Goal: Task Accomplishment & Management: Manage account settings

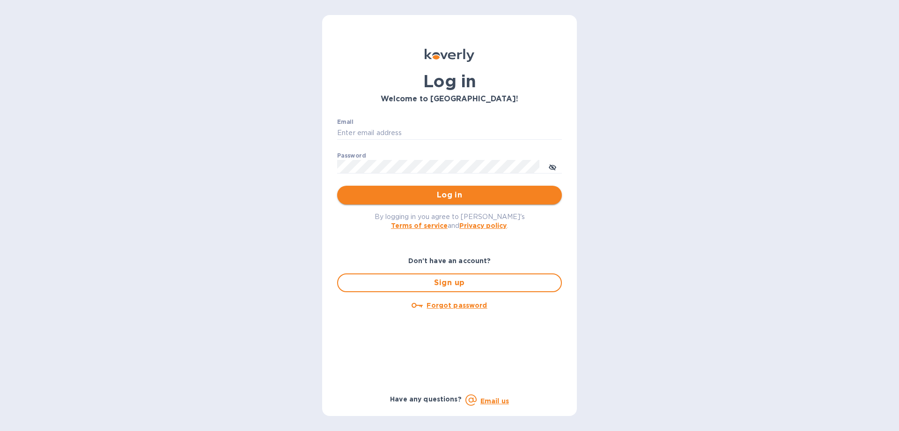
type input "[PERSON_NAME][EMAIL_ADDRESS][DOMAIN_NAME]"
click at [408, 202] on button "Log in" at bounding box center [449, 195] width 225 height 19
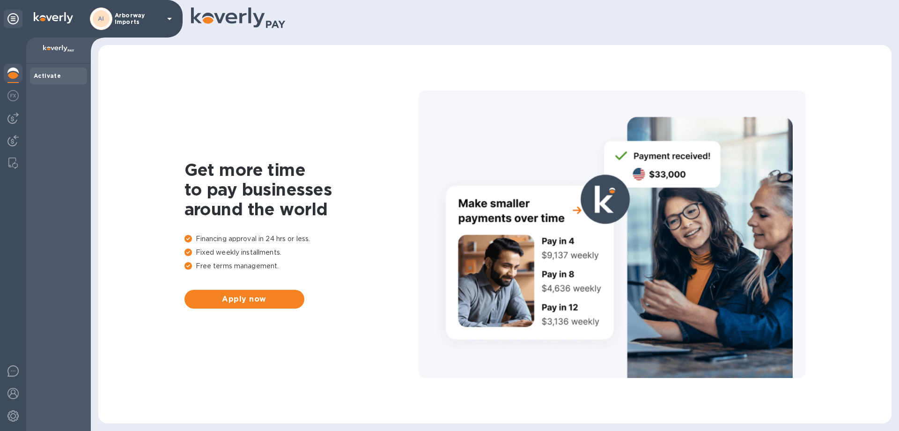
click at [111, 19] on div "AI" at bounding box center [101, 18] width 22 height 22
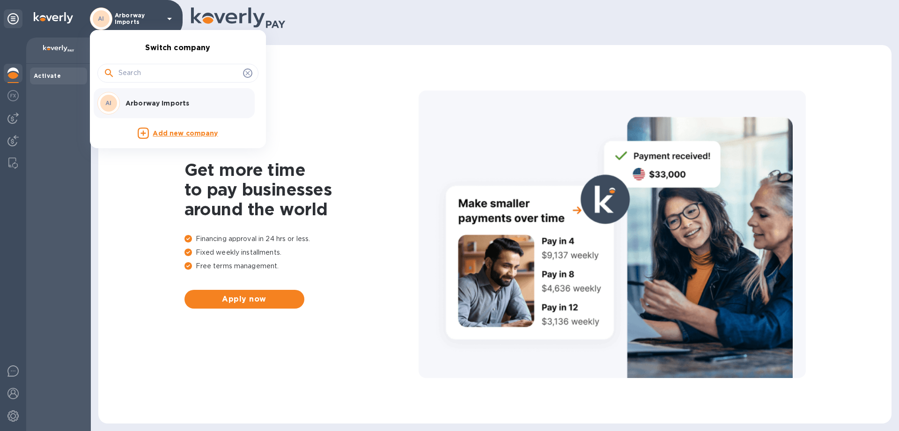
click at [141, 104] on p "Arborway Imports" at bounding box center [185, 102] width 118 height 9
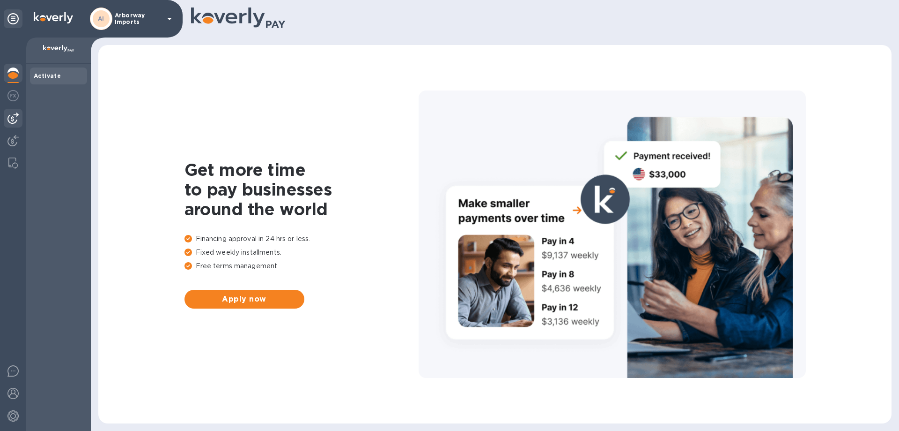
click at [18, 119] on img at bounding box center [12, 117] width 11 height 11
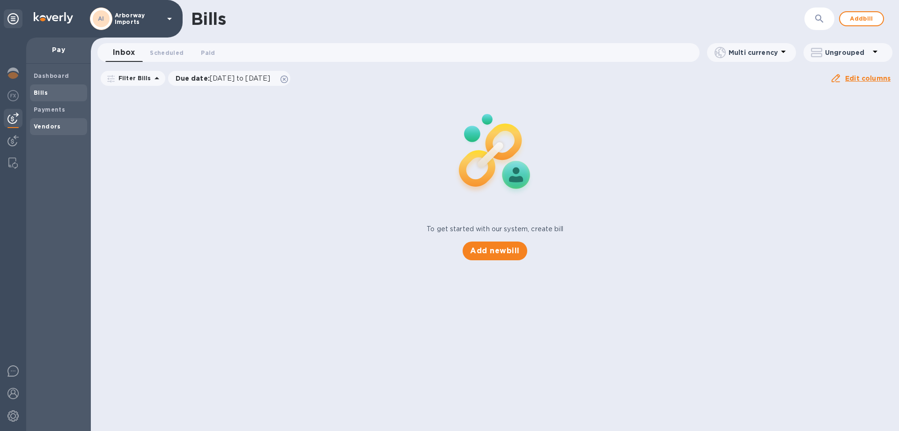
click at [47, 121] on div "Vendors" at bounding box center [58, 126] width 57 height 17
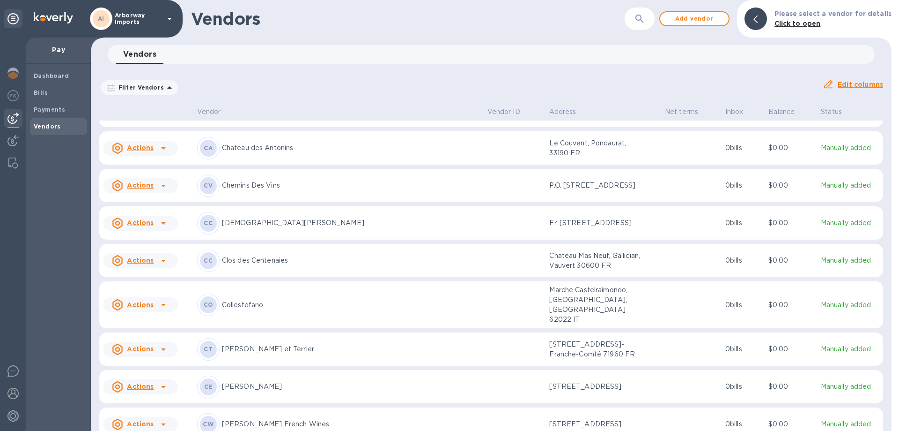
scroll to position [1139, 0]
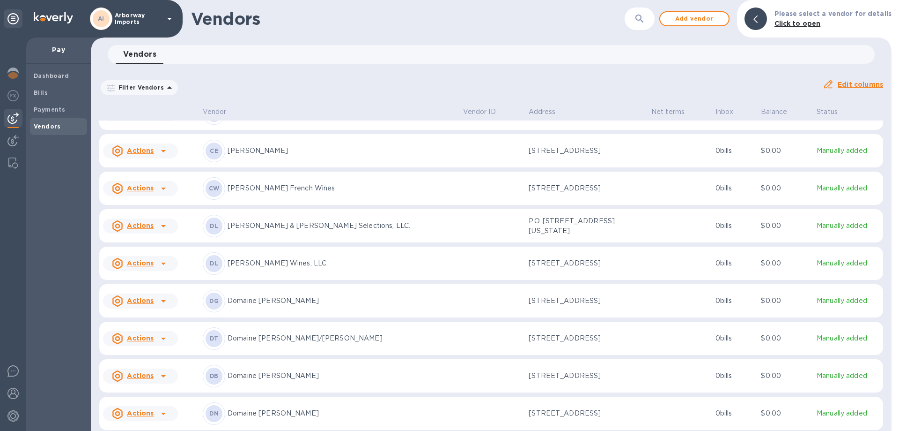
click at [289, 183] on p "[PERSON_NAME] French Wines" at bounding box center [342, 188] width 228 height 10
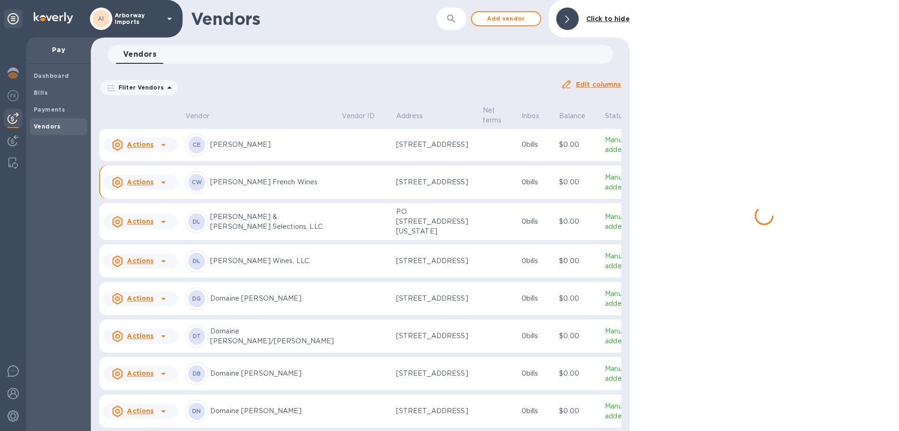
scroll to position [1171, 0]
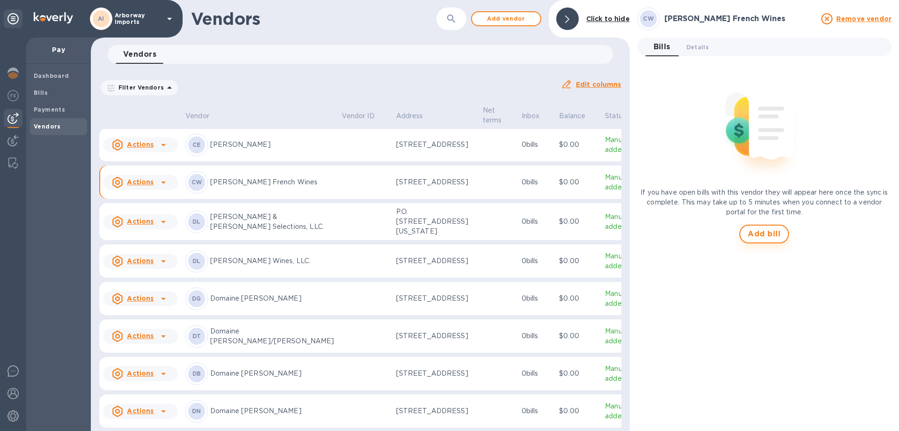
click at [771, 234] on span "Add bill" at bounding box center [764, 233] width 33 height 11
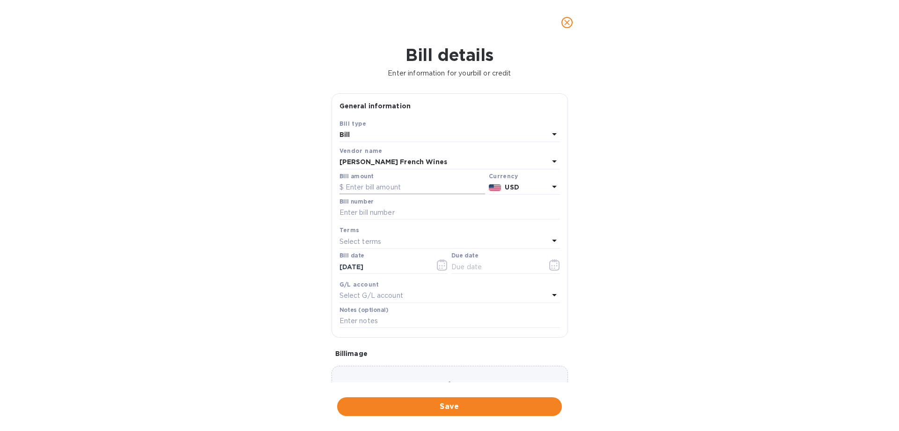
click at [391, 188] on input "text" at bounding box center [413, 187] width 146 height 14
click at [366, 207] on input "text" at bounding box center [450, 213] width 221 height 14
click at [379, 186] on input "6,249" at bounding box center [416, 187] width 140 height 14
type input "6,249.00"
type input "CH Bills Paid [DATE]"
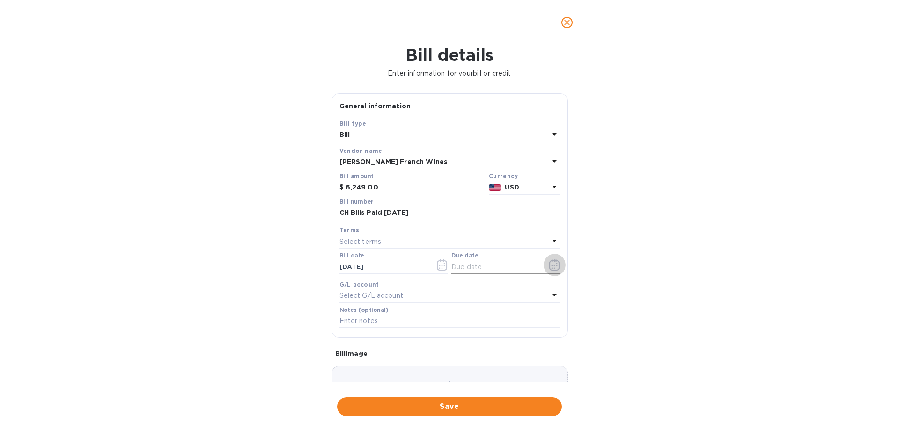
click at [549, 261] on icon "button" at bounding box center [554, 264] width 10 height 11
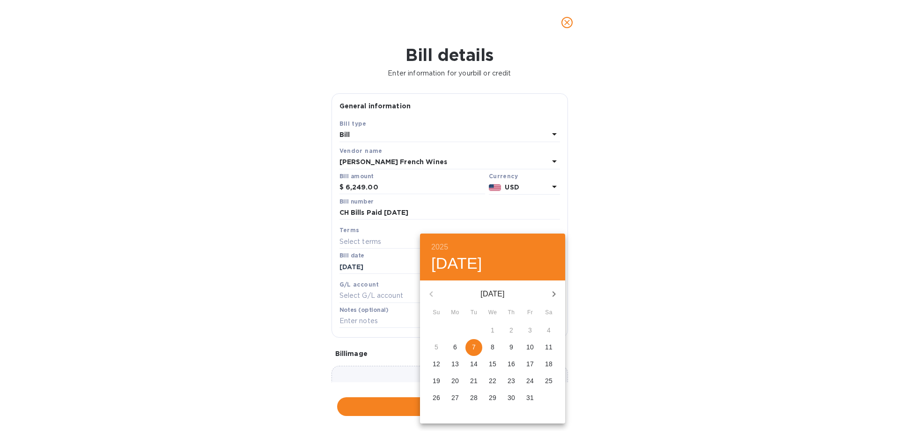
click at [478, 346] on span "7" at bounding box center [474, 346] width 17 height 9
type input "[DATE]"
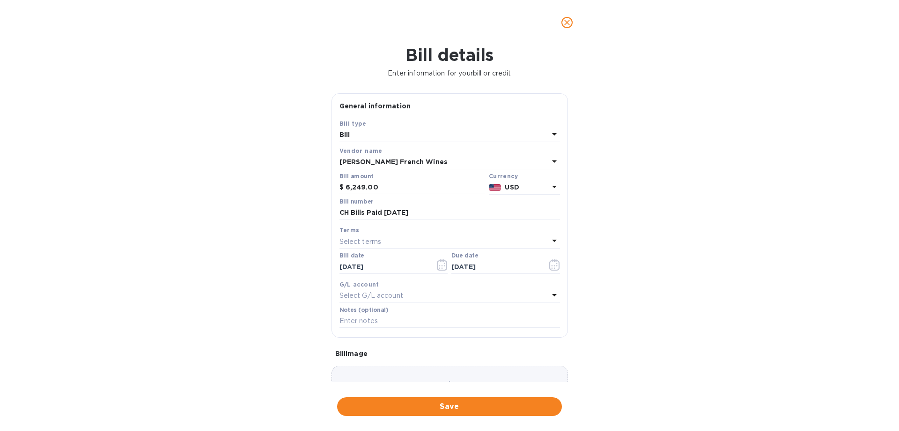
click at [425, 368] on div "Choose a bill and drag it here" at bounding box center [450, 398] width 237 height 67
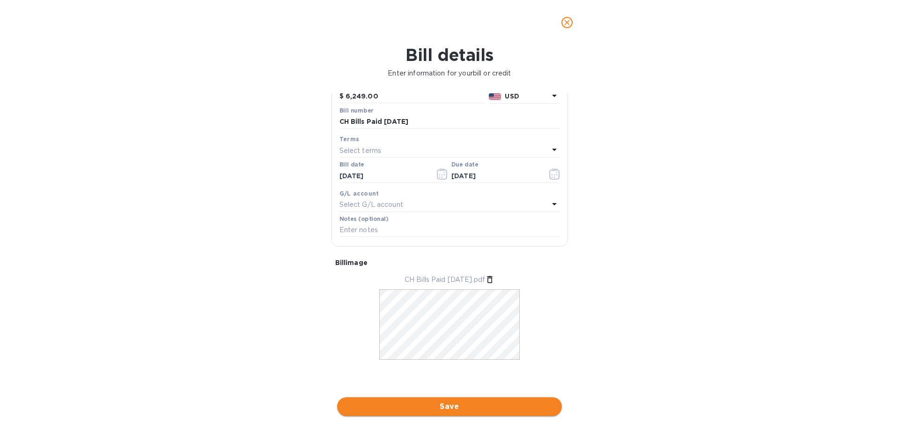
click at [469, 409] on span "Save" at bounding box center [450, 406] width 210 height 11
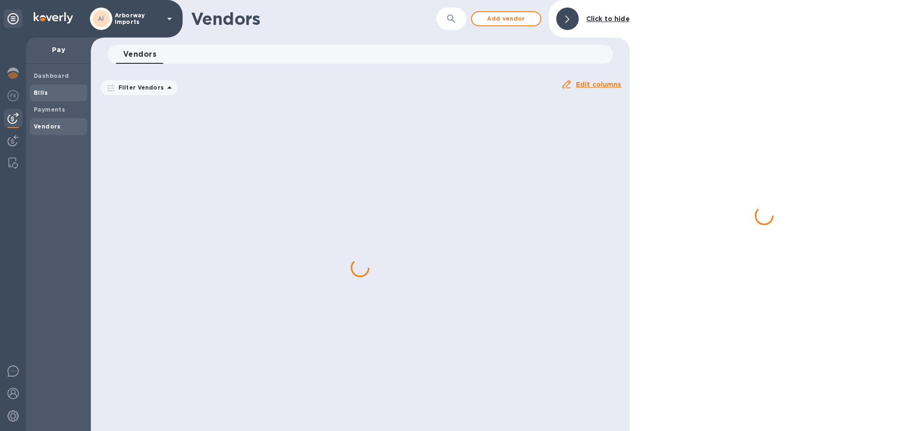
click at [56, 91] on span "Bills" at bounding box center [59, 92] width 50 height 9
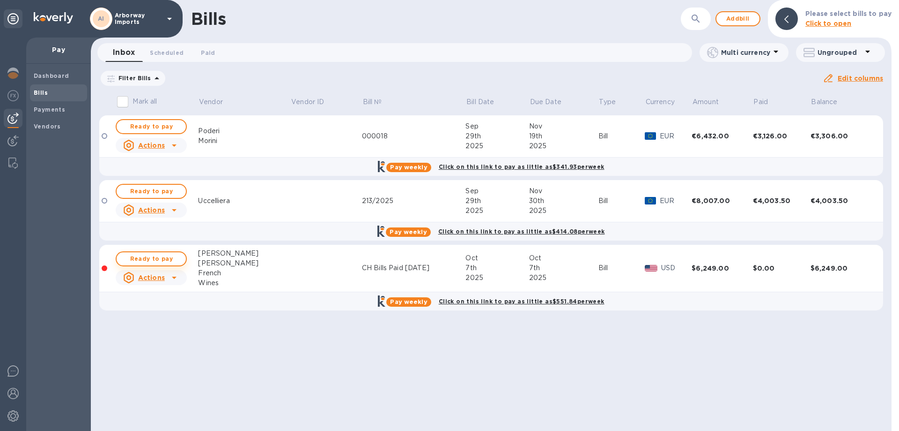
click at [157, 256] on span "Ready to pay" at bounding box center [151, 258] width 54 height 11
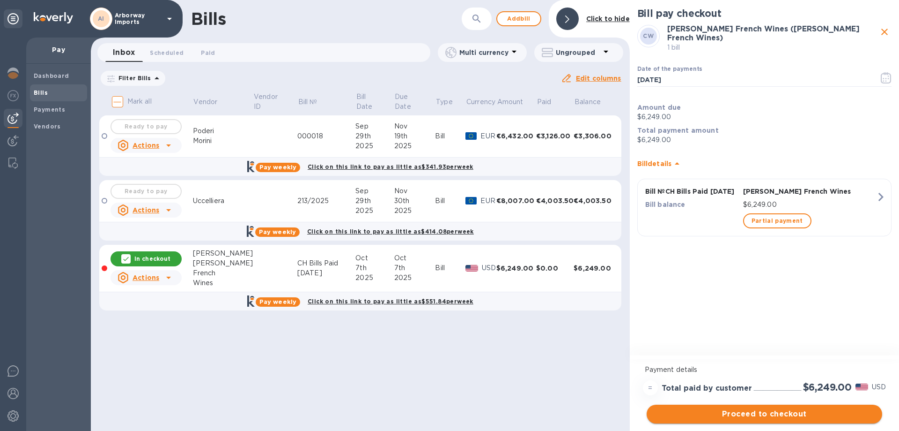
click at [773, 417] on span "Proceed to checkout" at bounding box center [764, 413] width 221 height 11
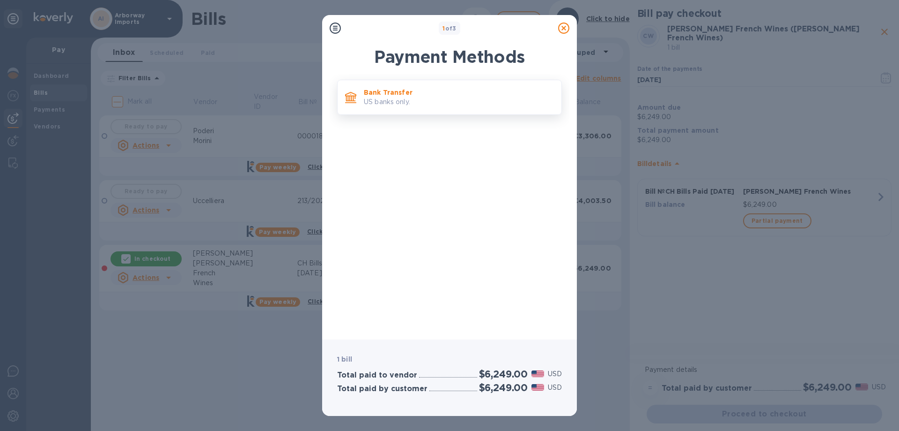
click at [397, 106] on p "US banks only." at bounding box center [459, 102] width 190 height 10
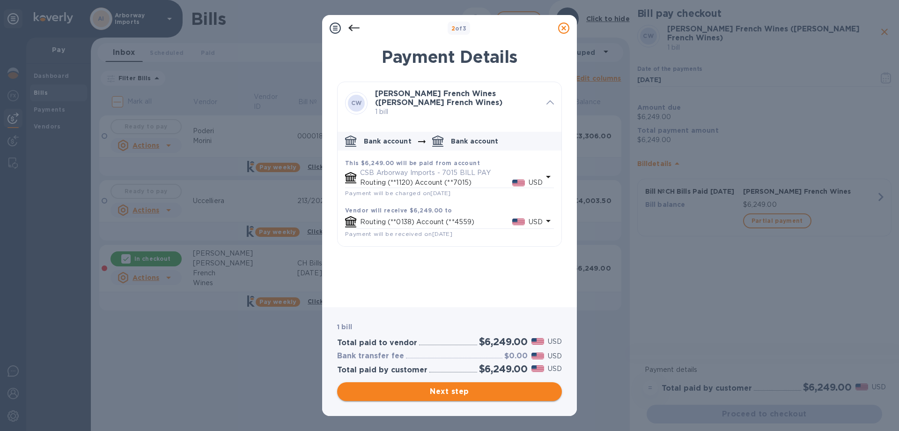
click at [475, 393] on span "Next step" at bounding box center [450, 391] width 210 height 11
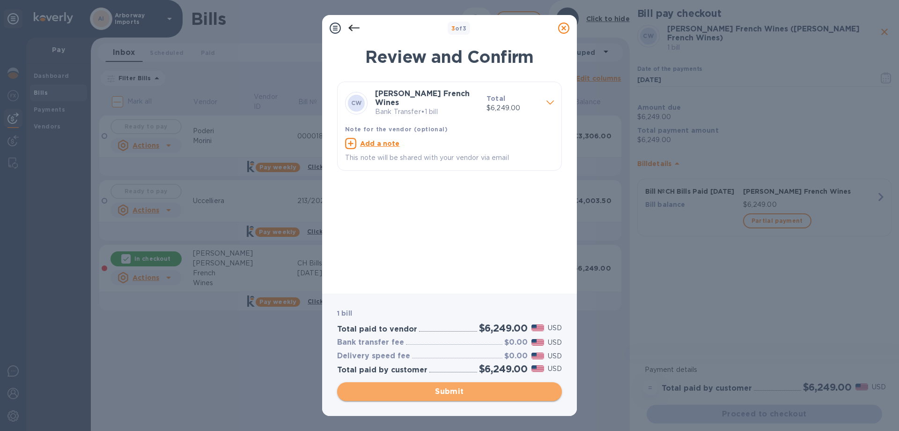
click at [473, 387] on span "Submit" at bounding box center [450, 391] width 210 height 11
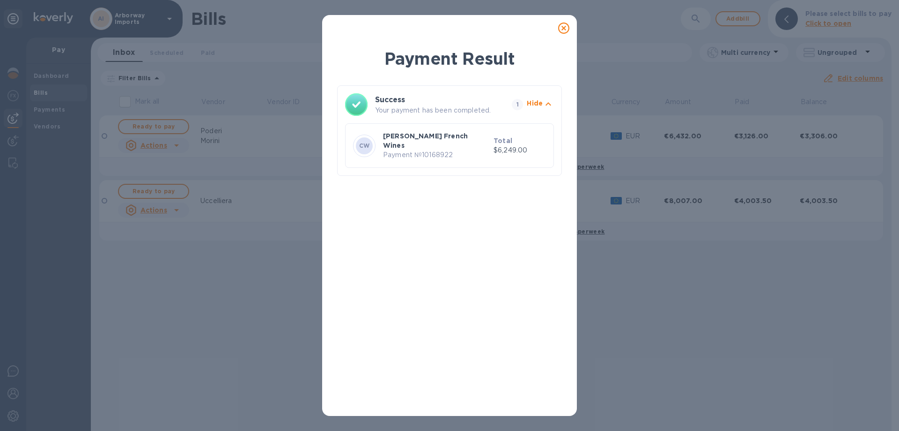
click at [570, 25] on div at bounding box center [564, 28] width 19 height 19
click at [567, 30] on icon at bounding box center [563, 27] width 11 height 11
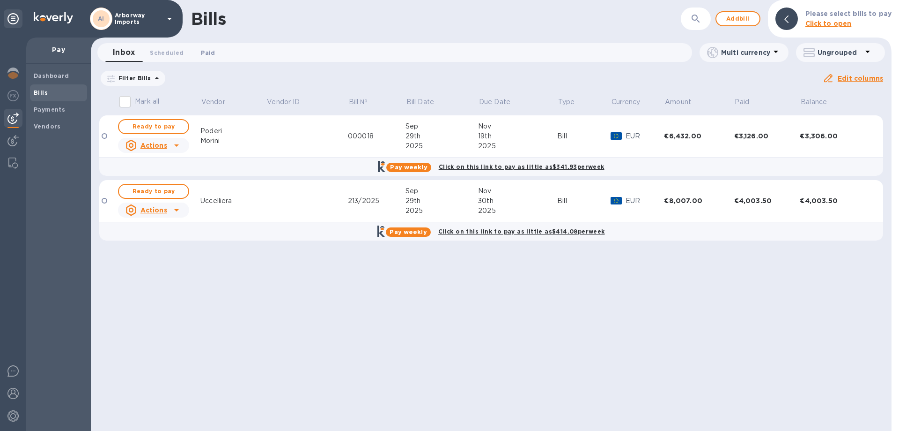
click at [199, 52] on span "Paid 0" at bounding box center [208, 53] width 19 height 10
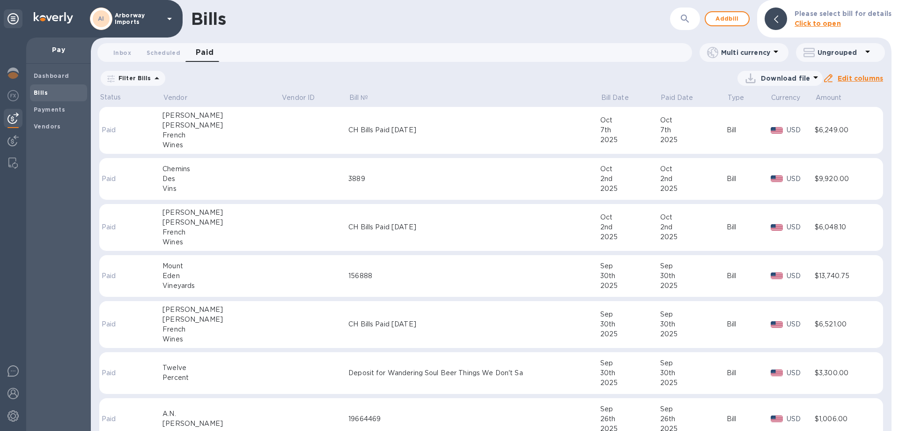
click at [281, 126] on td at bounding box center [314, 130] width 67 height 47
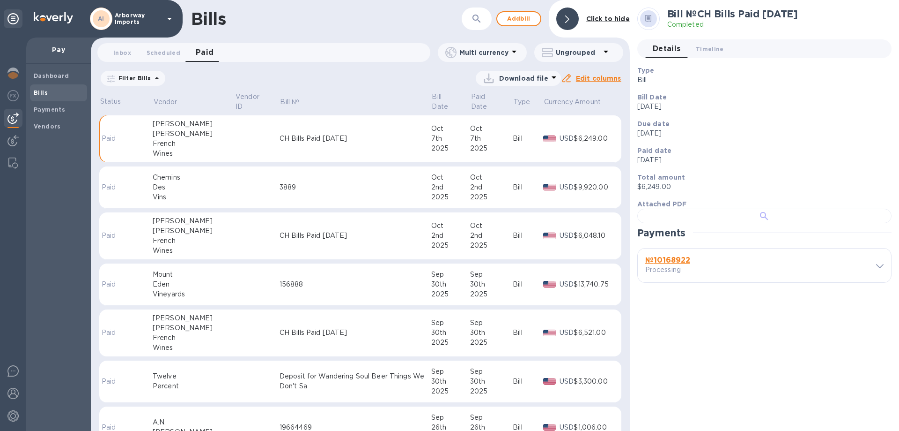
scroll to position [181, 0]
click at [674, 264] on b "№ 10168922" at bounding box center [668, 259] width 45 height 9
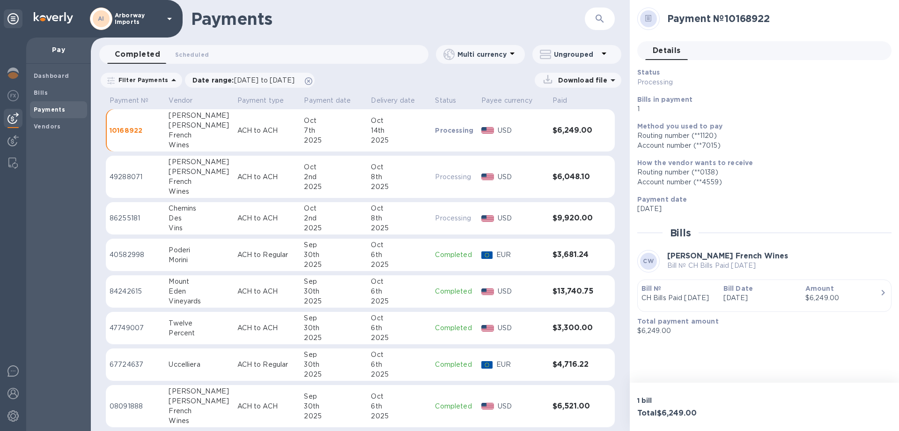
click at [695, 285] on p "Bill №" at bounding box center [679, 287] width 74 height 9
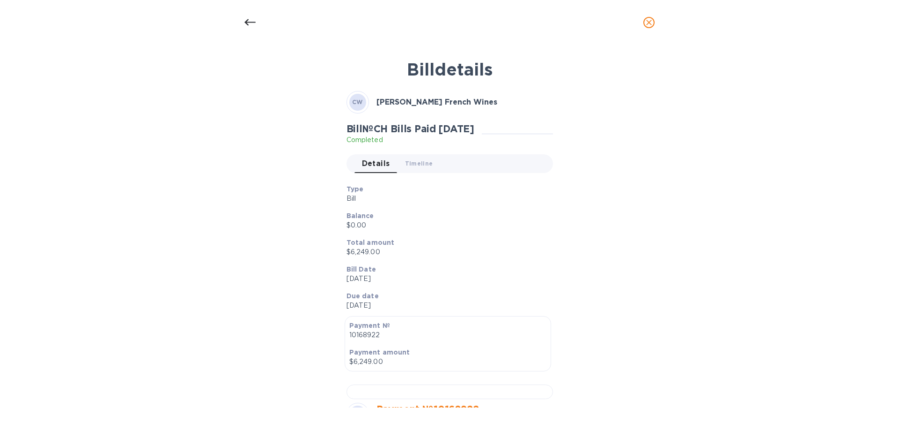
click at [452, 190] on p "Type" at bounding box center [446, 188] width 199 height 9
click at [649, 19] on icon "close" at bounding box center [649, 22] width 9 height 9
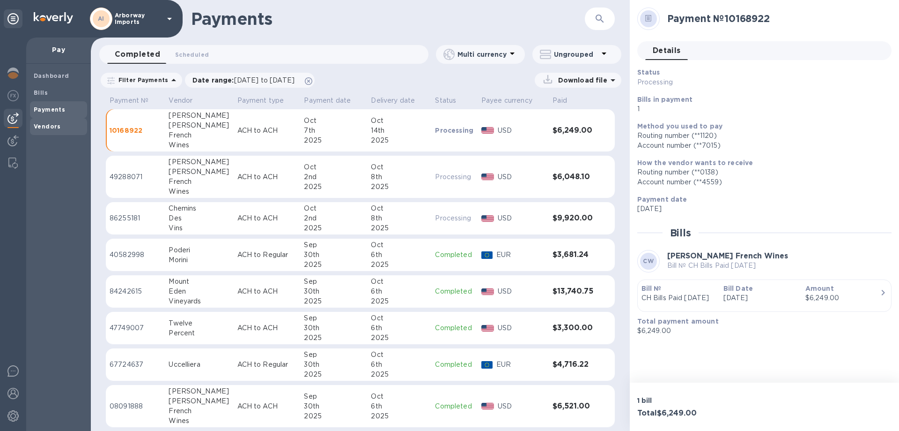
click at [52, 123] on b "Vendors" at bounding box center [47, 126] width 27 height 7
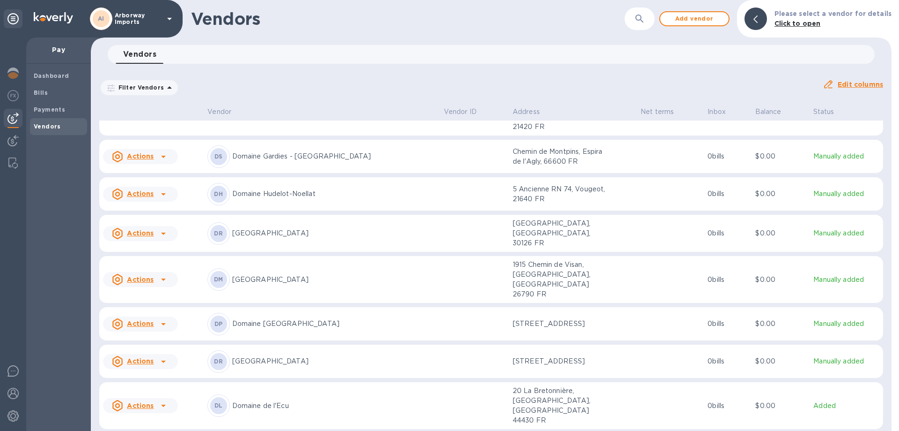
scroll to position [1719, 0]
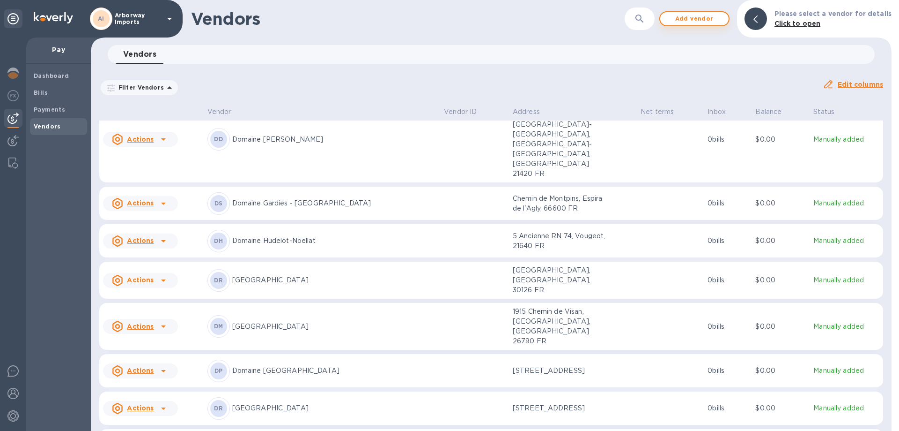
click at [730, 16] on button "Add vendor" at bounding box center [695, 18] width 70 height 15
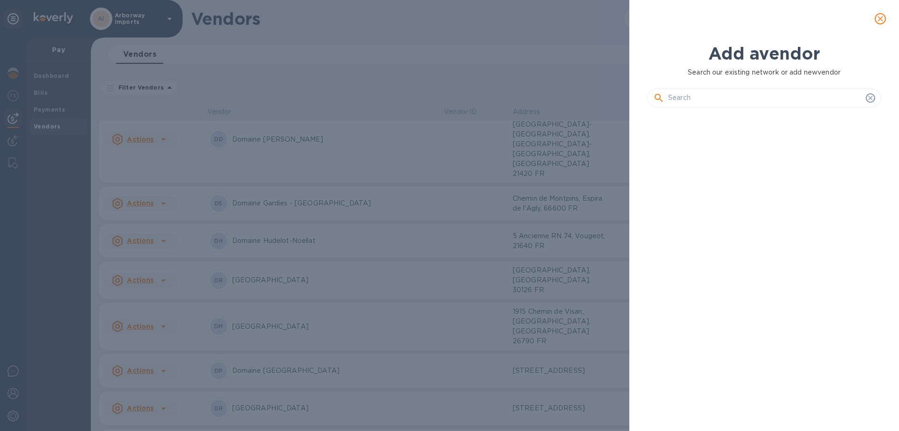
scroll to position [284, 238]
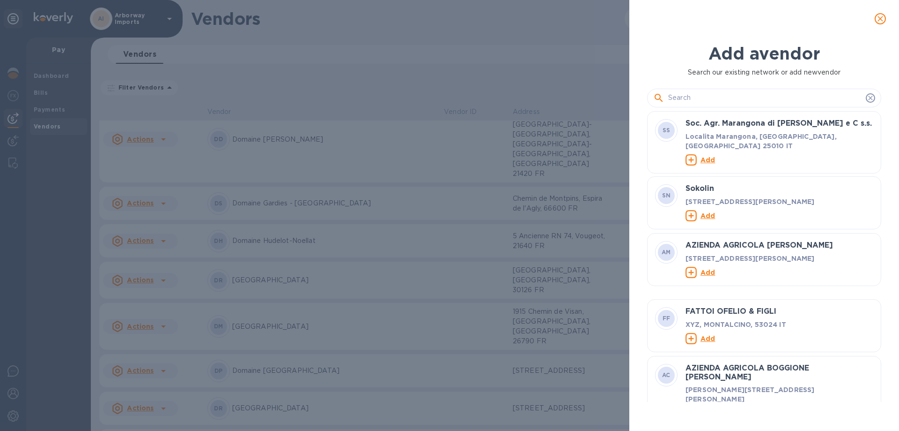
click at [697, 96] on input "text" at bounding box center [765, 98] width 194 height 14
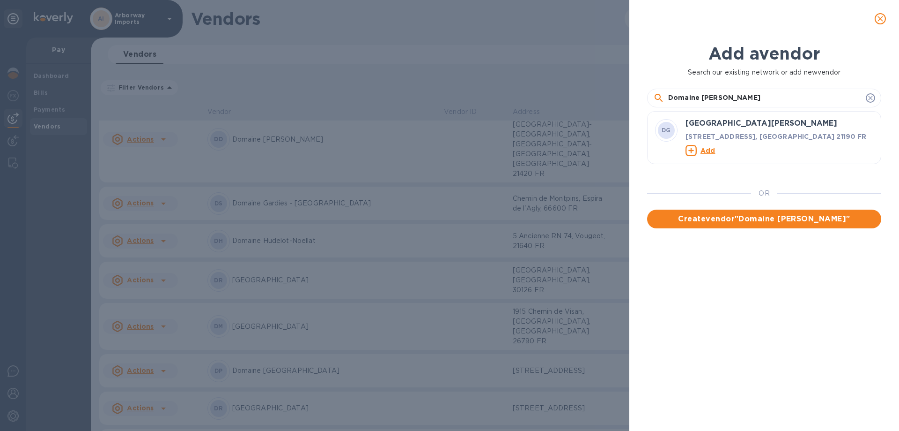
type input "Domaine Fontaine"
click at [742, 124] on h3 "[GEOGRAPHIC_DATA][PERSON_NAME]" at bounding box center [780, 123] width 188 height 9
click at [710, 155] on p "Add" at bounding box center [708, 149] width 15 height 9
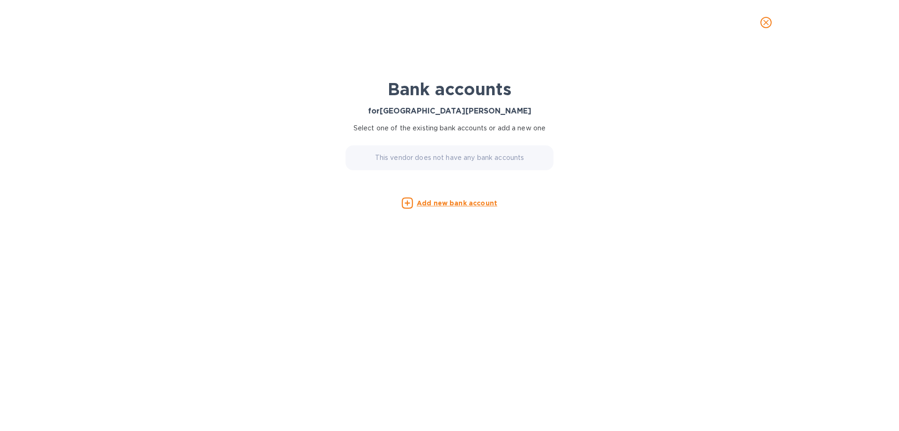
click at [473, 160] on p "This vendor does not have any bank accounts" at bounding box center [449, 158] width 149 height 10
click at [449, 198] on p "Add new bank account" at bounding box center [457, 202] width 81 height 9
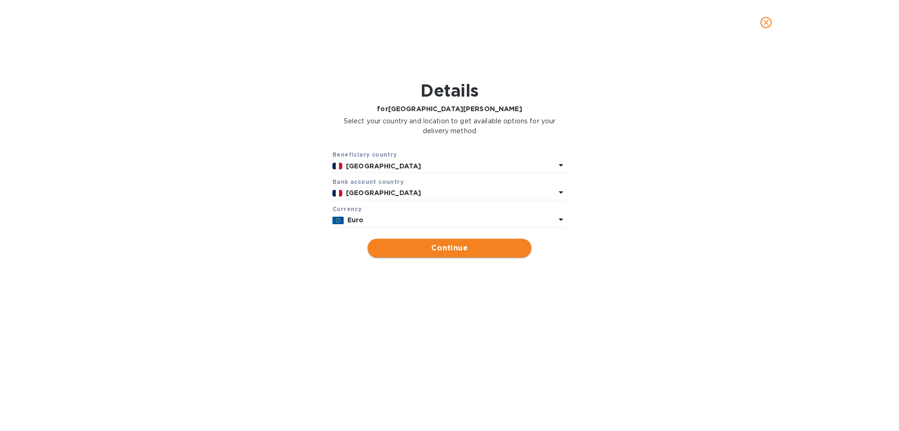
click at [421, 244] on span "Continue" at bounding box center [449, 247] width 149 height 11
type input "[GEOGRAPHIC_DATA][PERSON_NAME]"
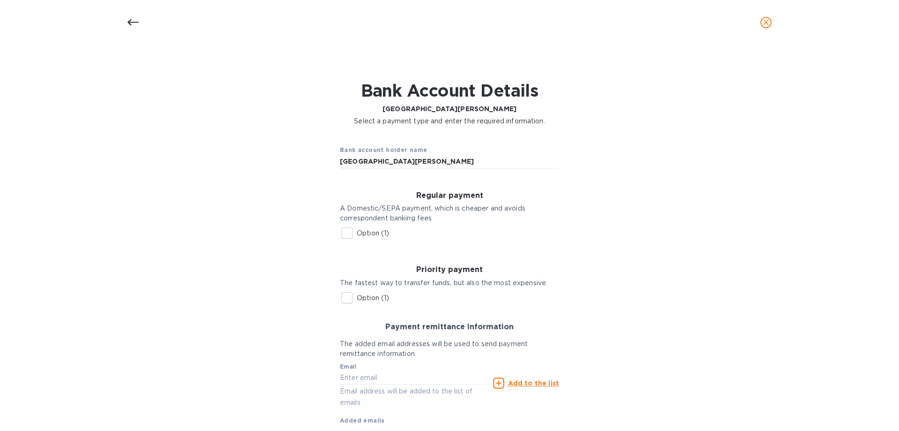
click at [348, 230] on input "Option (1)" at bounding box center [347, 233] width 20 height 20
checkbox input "true"
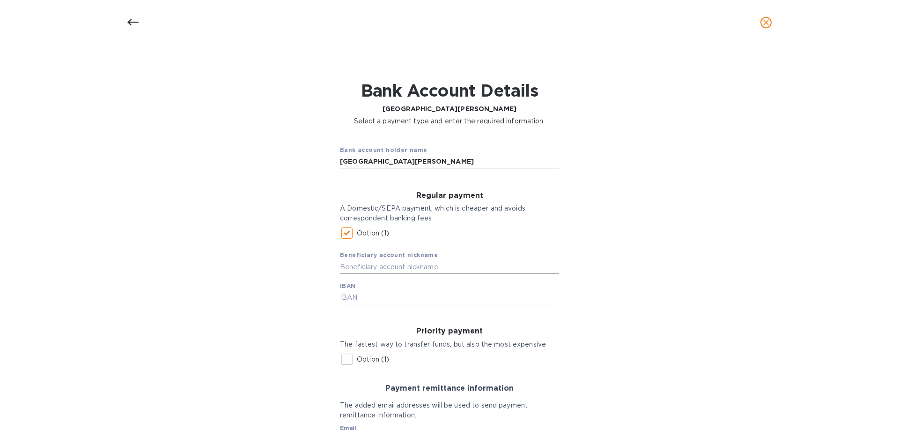
click at [381, 264] on input "text" at bounding box center [449, 267] width 219 height 14
drag, startPoint x: 302, startPoint y: 157, endPoint x: 319, endPoint y: 215, distance: 60.2
click at [144, 146] on div "Bank account holder name Domaine Fontaine Gagnard Regular payment A Domestic/SE…" at bounding box center [449, 329] width 875 height 394
click at [386, 264] on input "text" at bounding box center [449, 267] width 219 height 14
paste input "[GEOGRAPHIC_DATA][PERSON_NAME]"
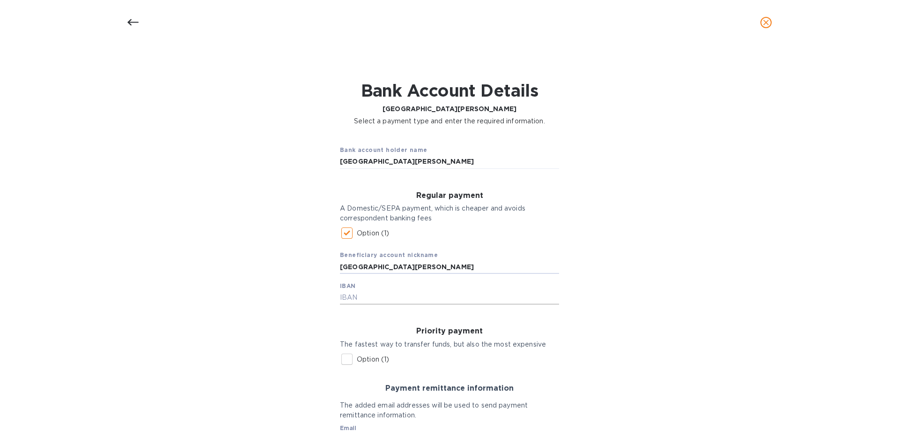
type input "[GEOGRAPHIC_DATA][PERSON_NAME]"
click at [373, 296] on input "text" at bounding box center [449, 297] width 219 height 14
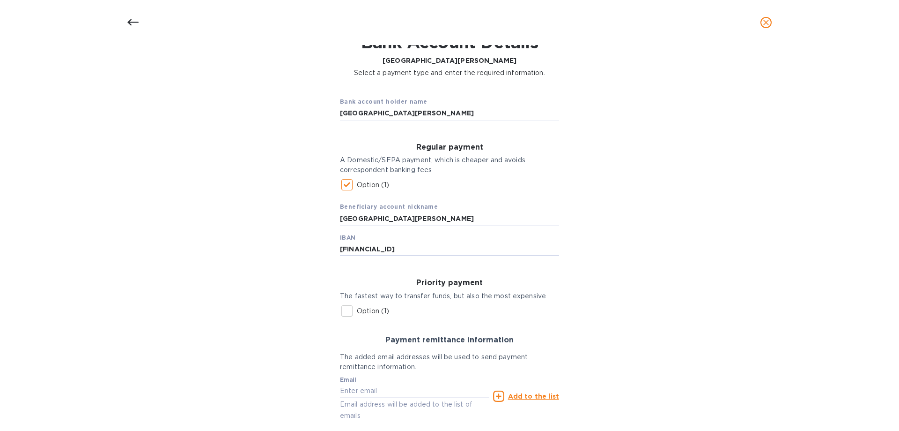
scroll to position [119, 0]
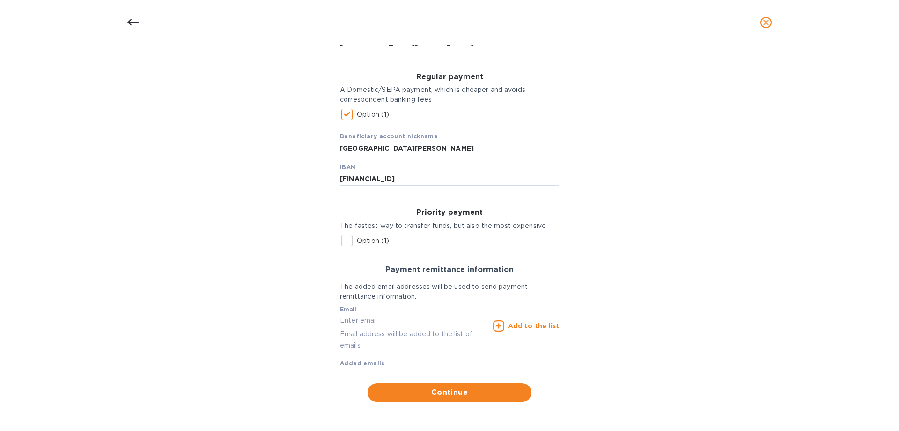
type input "[FINANCIAL_ID]"
click at [362, 319] on input "text" at bounding box center [414, 320] width 149 height 14
type input "[PERSON_NAME][EMAIL_ADDRESS][DOMAIN_NAME]"
type input "[STREET_ADDRESS]"
click at [523, 326] on u "Add to the list" at bounding box center [533, 325] width 51 height 7
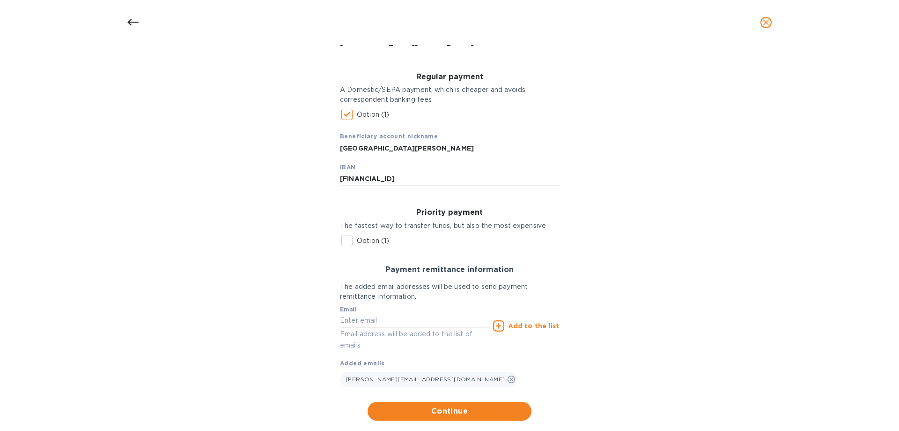
click at [382, 323] on input "text" at bounding box center [414, 320] width 149 height 14
paste input "[PERSON_NAME][EMAIL_ADDRESS][DOMAIN_NAME]>"
type input "[PERSON_NAME][EMAIL_ADDRESS][DOMAIN_NAME]"
click at [529, 320] on div "Add to the list" at bounding box center [526, 325] width 66 height 11
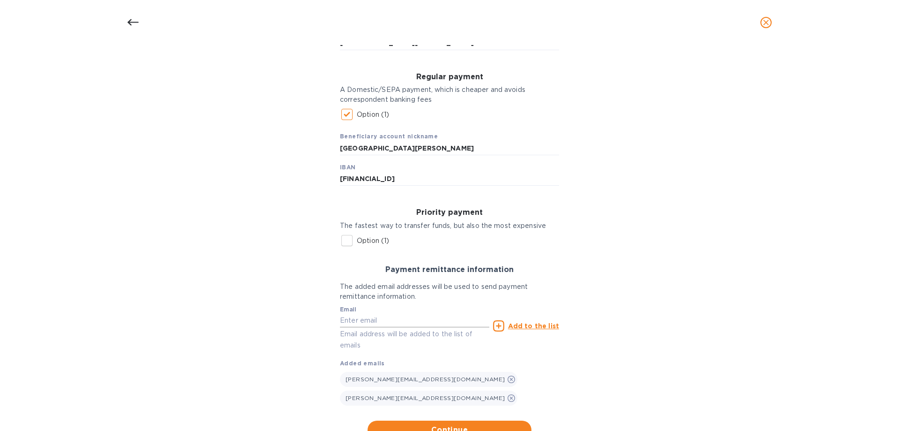
click at [396, 325] on input "text" at bounding box center [414, 320] width 149 height 14
paste input "[EMAIL_ADDRESS][DOMAIN_NAME]"
type input "[EMAIL_ADDRESS][DOMAIN_NAME]"
click at [518, 326] on u "Add to the list" at bounding box center [533, 325] width 51 height 7
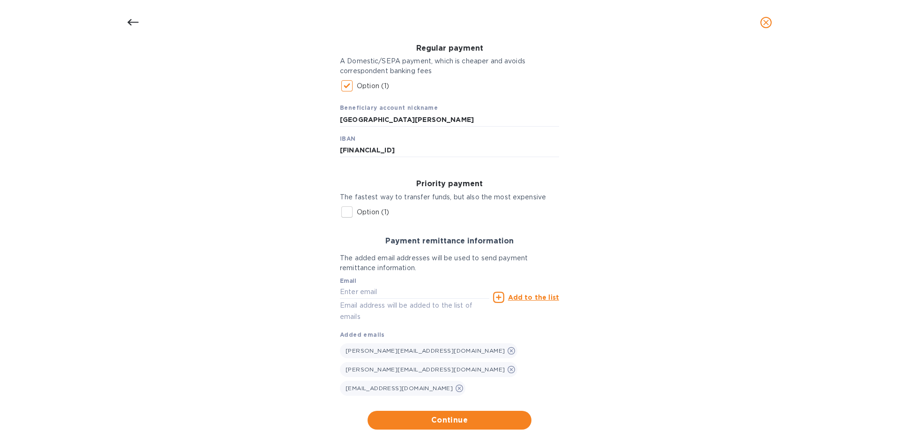
scroll to position [175, 0]
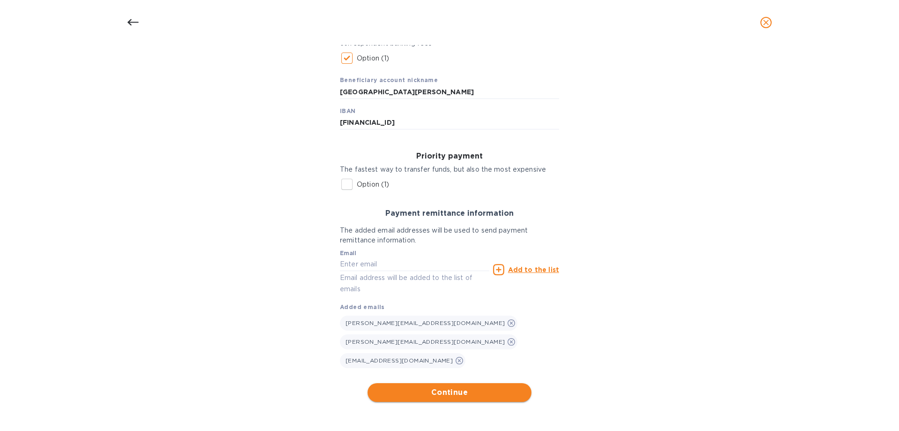
click at [424, 387] on span "Continue" at bounding box center [449, 391] width 149 height 11
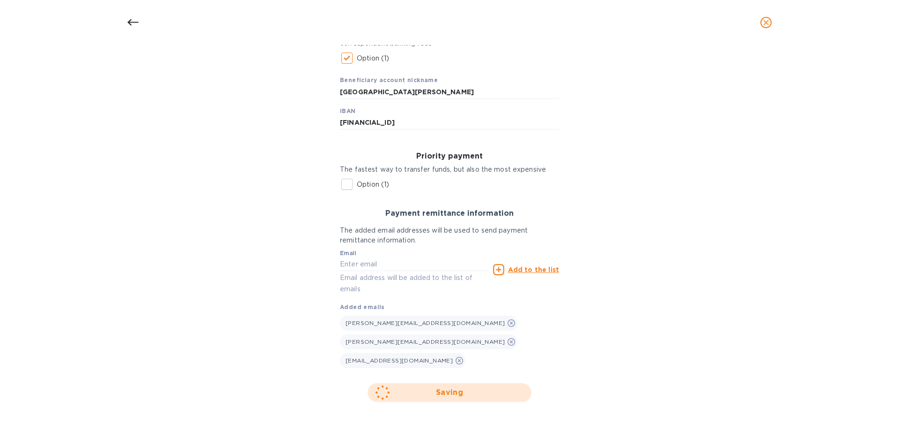
scroll to position [0, 0]
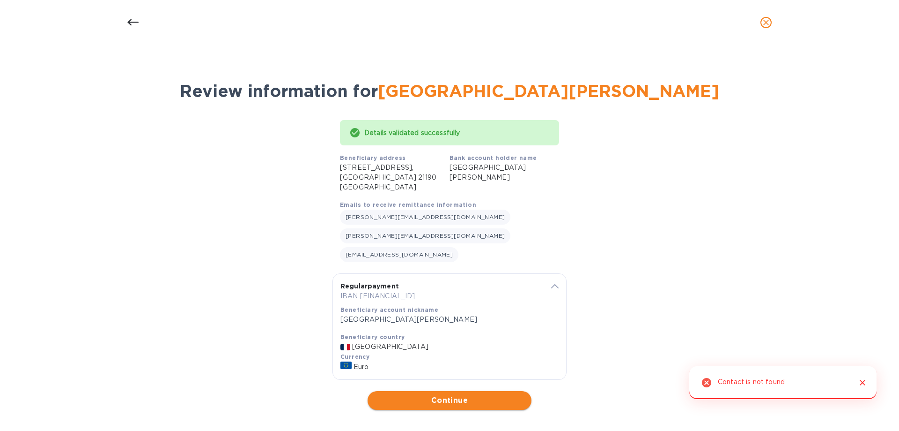
click at [415, 394] on span "Continue" at bounding box center [449, 399] width 149 height 11
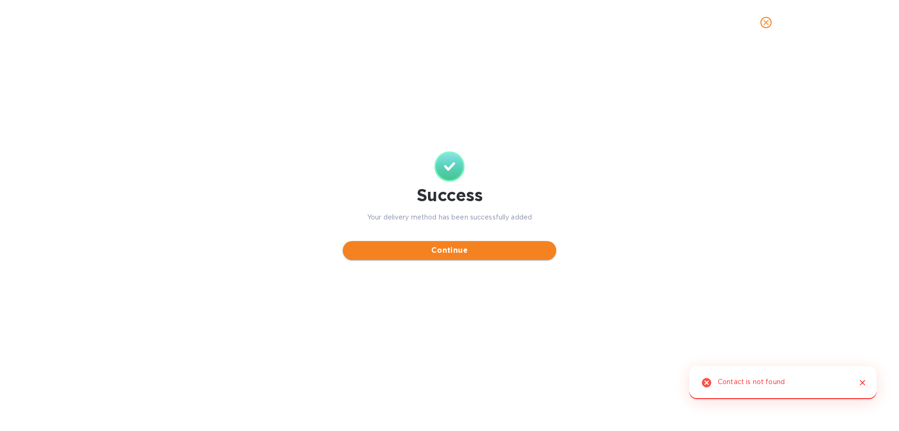
click at [507, 255] on span "Continue" at bounding box center [449, 250] width 199 height 11
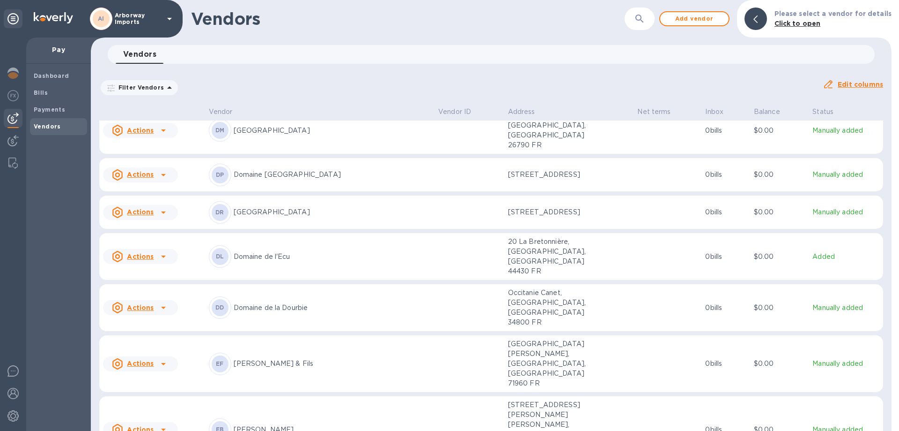
scroll to position [2012, 0]
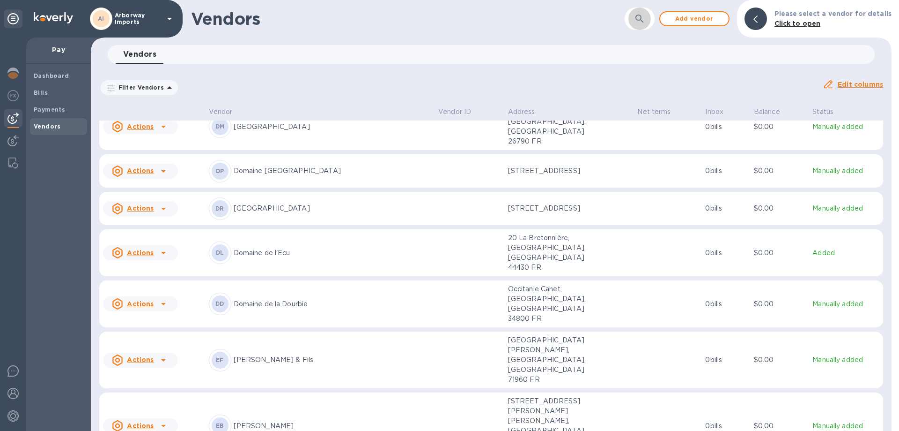
click at [646, 16] on icon "button" at bounding box center [639, 18] width 11 height 11
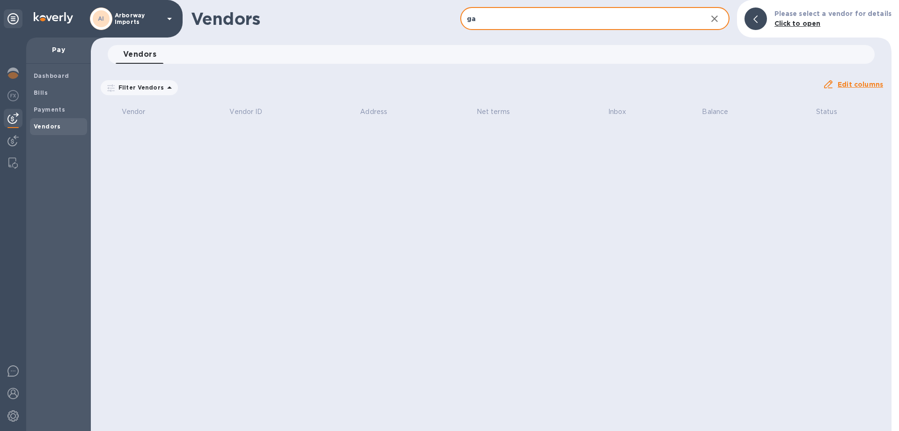
type input "g"
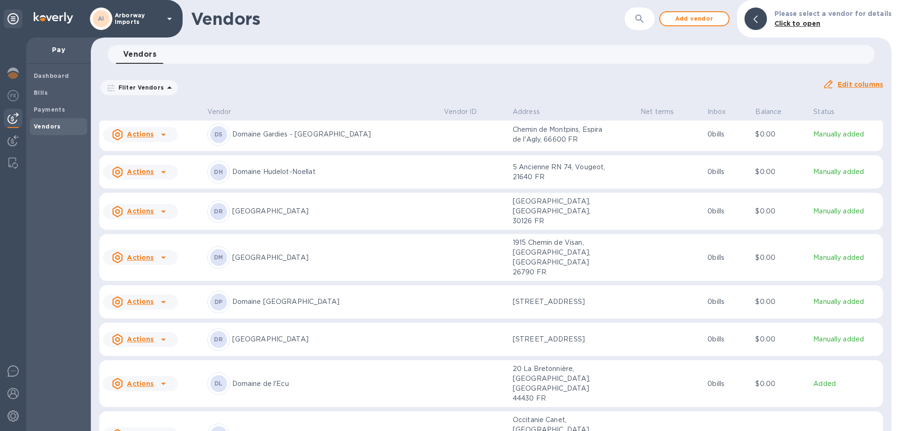
scroll to position [1837, 0]
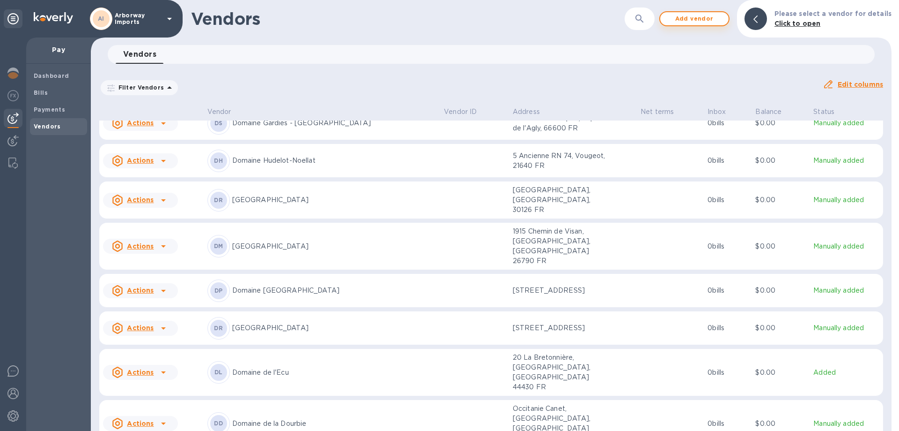
click at [687, 21] on span "Add vendor" at bounding box center [694, 18] width 53 height 11
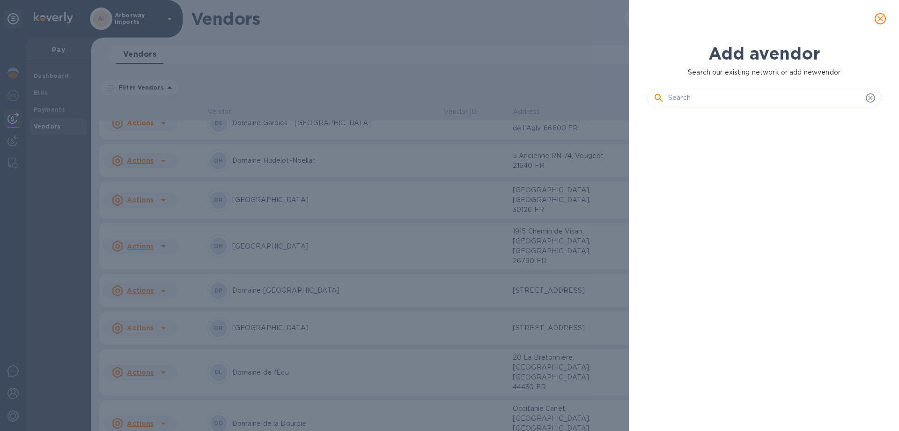
scroll to position [284, 238]
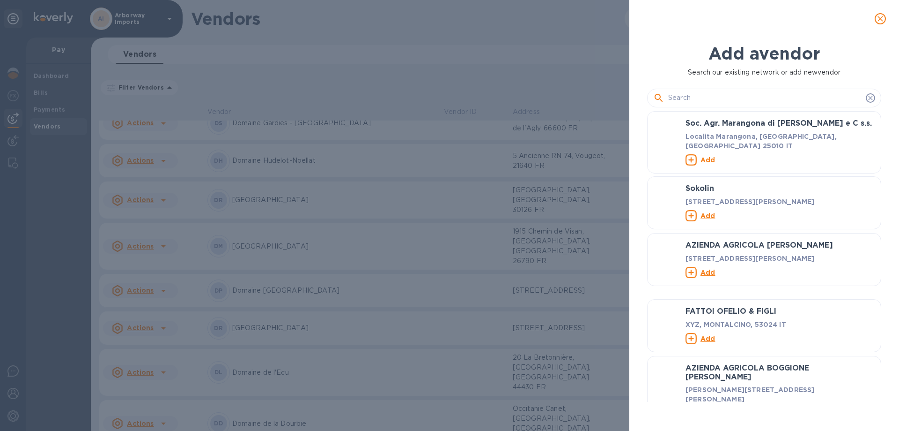
click at [690, 97] on input "text" at bounding box center [765, 98] width 194 height 14
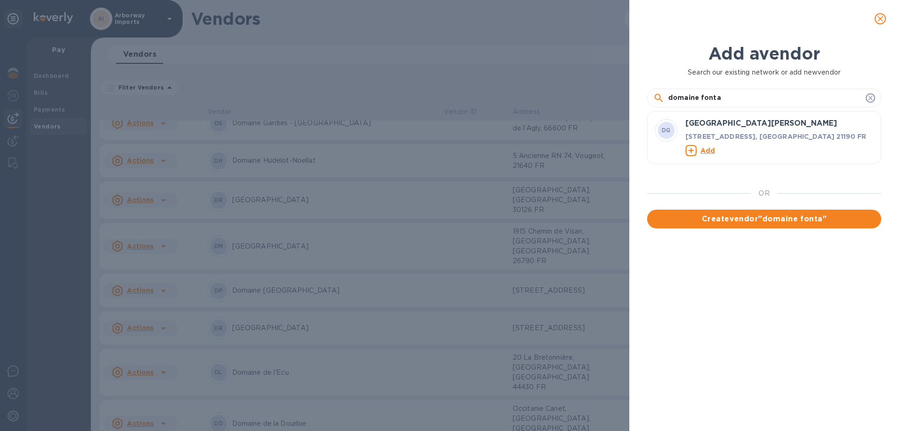
type input "domaine fonta"
click at [706, 154] on u "Add" at bounding box center [708, 149] width 15 height 7
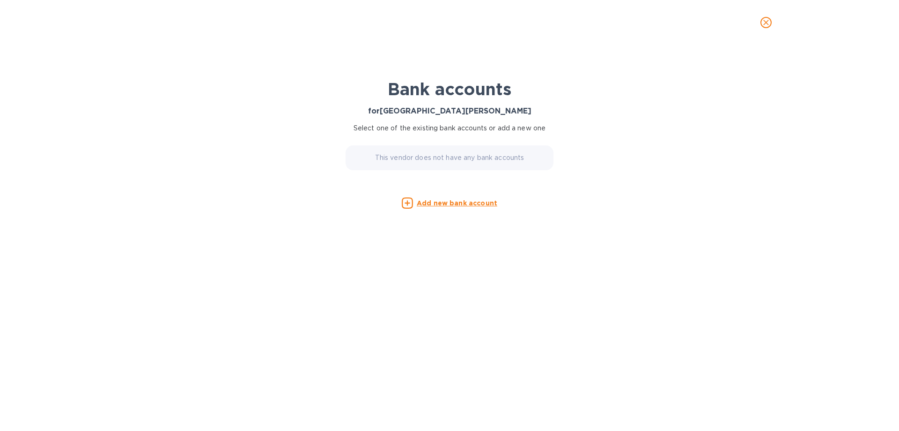
click at [512, 161] on p "This vendor does not have any bank accounts" at bounding box center [449, 158] width 149 height 10
drag, startPoint x: 477, startPoint y: 191, endPoint x: 475, endPoint y: 202, distance: 11.1
click at [477, 193] on div "Bank accounts for Domaine [PERSON_NAME] Select one of the existing bank account…" at bounding box center [449, 132] width 225 height 159
click at [475, 202] on u "Add new bank account" at bounding box center [457, 202] width 81 height 7
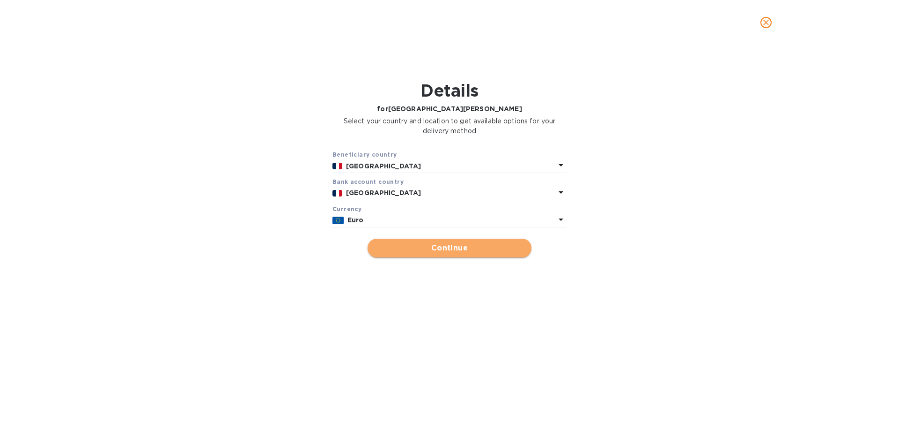
drag, startPoint x: 475, startPoint y: 202, endPoint x: 406, endPoint y: 251, distance: 84.2
click at [406, 251] on span "Continue" at bounding box center [449, 247] width 149 height 11
type input "[GEOGRAPHIC_DATA][PERSON_NAME]"
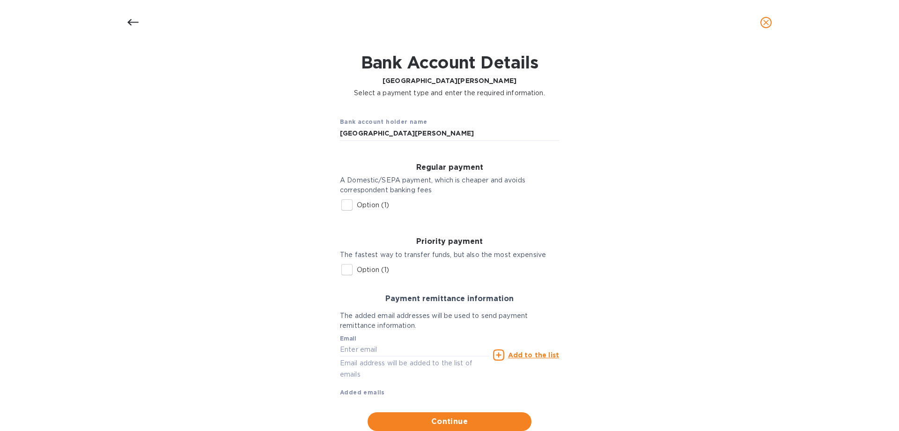
scroll to position [57, 0]
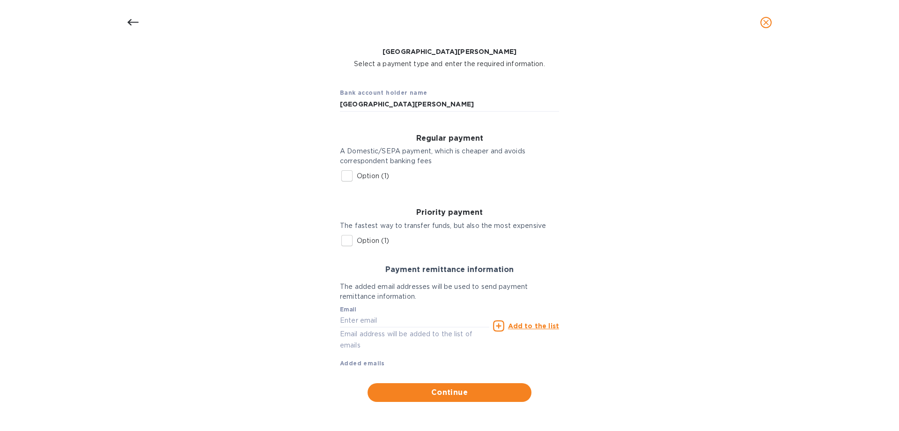
click at [369, 171] on p "Option (1)" at bounding box center [373, 176] width 32 height 10
click at [357, 171] on input "Option (1)" at bounding box center [347, 176] width 20 height 20
checkbox input "true"
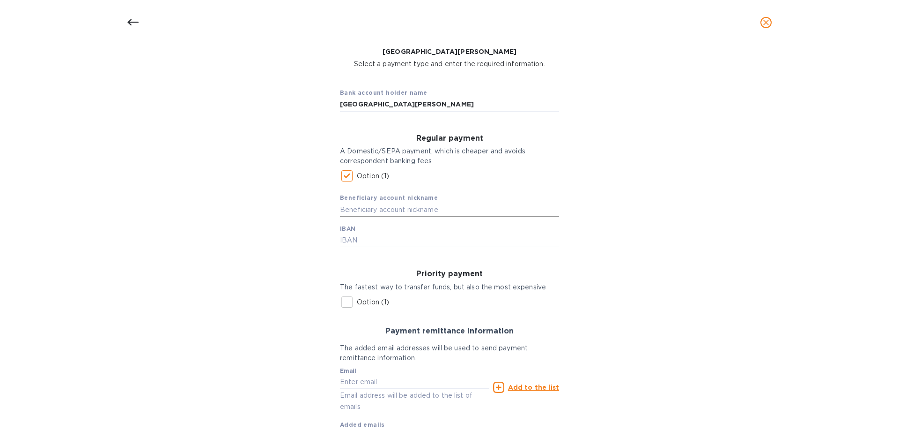
click at [372, 207] on input "text" at bounding box center [449, 209] width 219 height 14
click at [375, 238] on input "text" at bounding box center [449, 240] width 219 height 14
type input "[FINANCIAL_ID]"
click at [386, 379] on input "text" at bounding box center [414, 382] width 149 height 14
paste input "[EMAIL_ADDRESS][DOMAIN_NAME]"
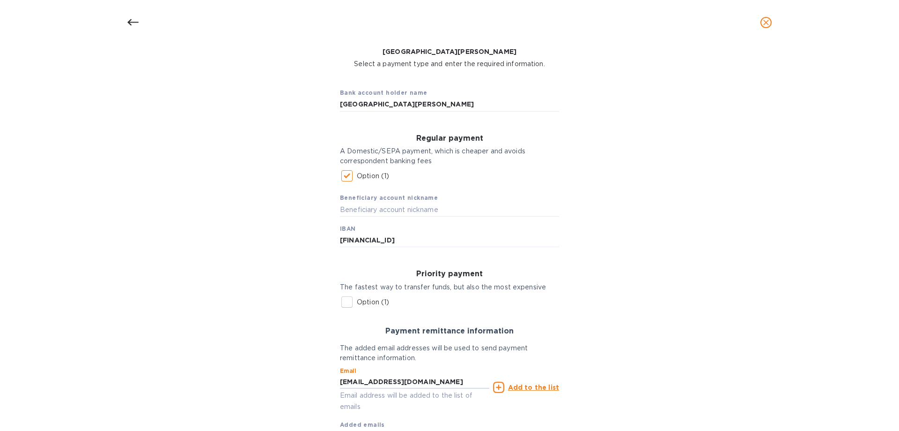
type input "[EMAIL_ADDRESS][DOMAIN_NAME]"
click at [534, 387] on u "Add to the list" at bounding box center [533, 386] width 51 height 7
click at [433, 386] on input "text" at bounding box center [414, 382] width 149 height 14
type input "[PERSON_NAME][EMAIL_ADDRESS][DOMAIN_NAME]"
click at [525, 387] on u "Add to the list" at bounding box center [533, 386] width 51 height 7
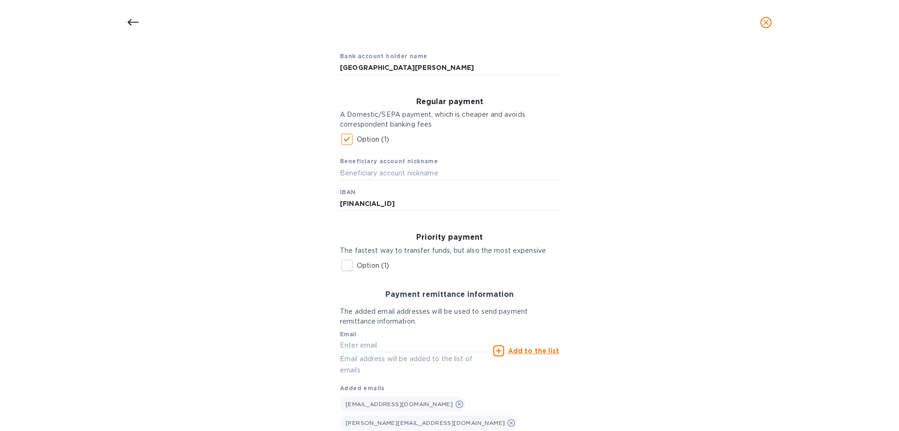
scroll to position [137, 0]
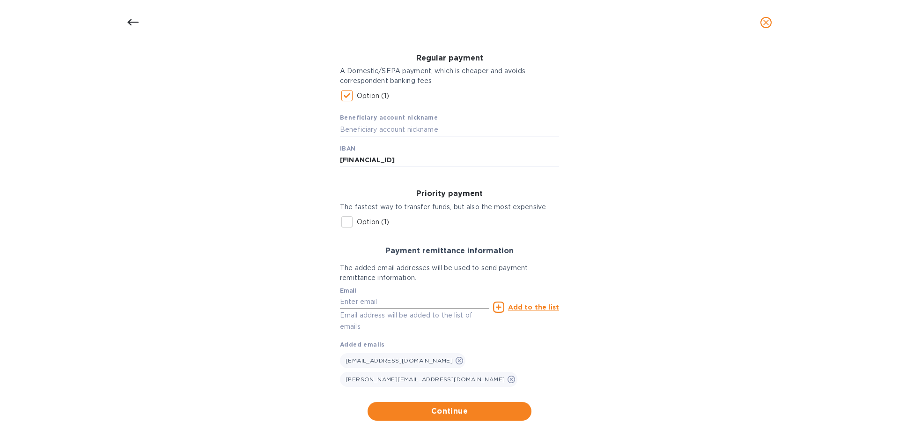
drag, startPoint x: 378, startPoint y: 301, endPoint x: 392, endPoint y: 304, distance: 14.4
click at [378, 301] on input "text" at bounding box center [414, 302] width 149 height 14
paste input "[PERSON_NAME][EMAIL_ADDRESS][DOMAIN_NAME]"
type input "[PERSON_NAME][EMAIL_ADDRESS][DOMAIN_NAME]"
click at [520, 305] on u "Add to the list" at bounding box center [533, 306] width 51 height 7
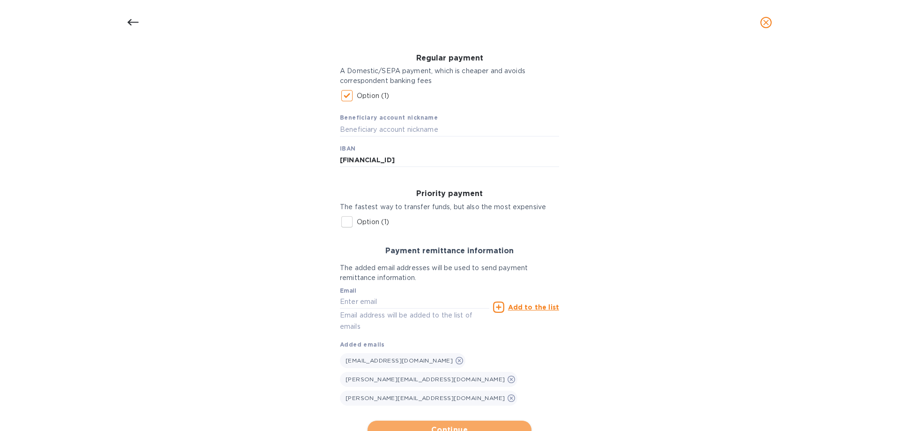
click at [475, 424] on span "Continue" at bounding box center [449, 429] width 149 height 11
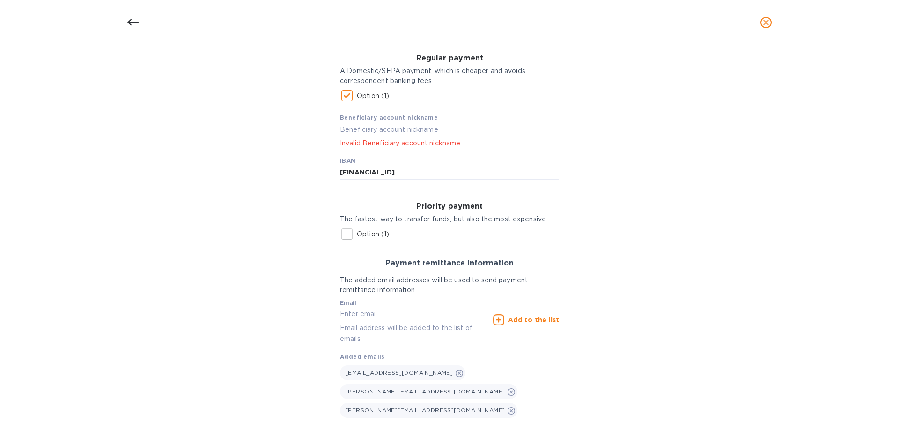
click at [421, 129] on input "text" at bounding box center [449, 129] width 219 height 14
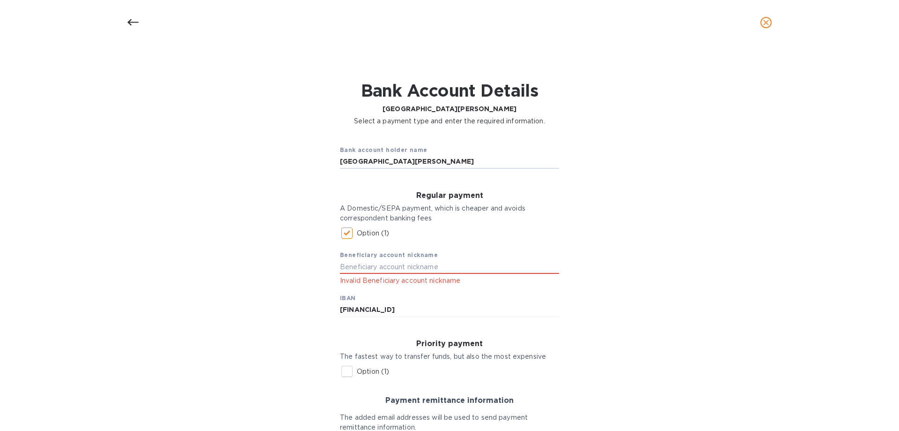
drag, startPoint x: 367, startPoint y: 154, endPoint x: 302, endPoint y: 158, distance: 65.3
click at [302, 158] on div "Bank account holder name Domaine [PERSON_NAME] Regular payment A Domestic/SEPA …" at bounding box center [449, 363] width 875 height 462
click at [422, 270] on input "text" at bounding box center [449, 267] width 219 height 14
paste input "[GEOGRAPHIC_DATA][PERSON_NAME]"
type input "[GEOGRAPHIC_DATA][PERSON_NAME]"
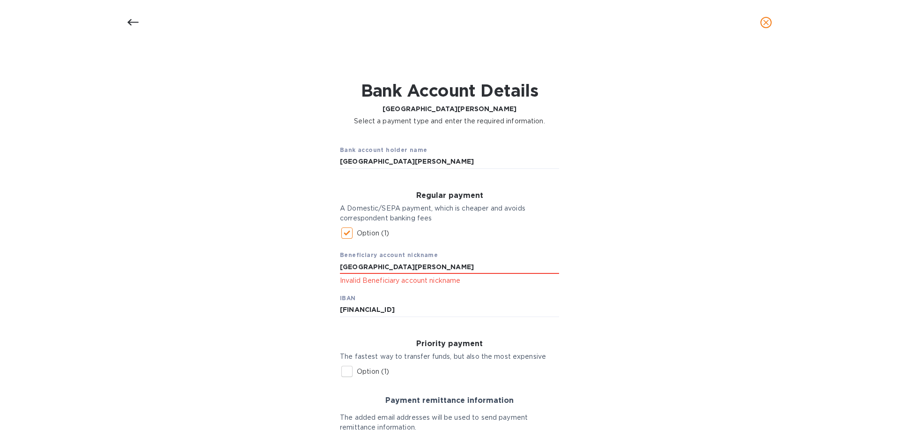
click at [628, 318] on div "Bank account holder name Domaine [PERSON_NAME] Regular payment A Domestic/SEPA …" at bounding box center [449, 363] width 875 height 462
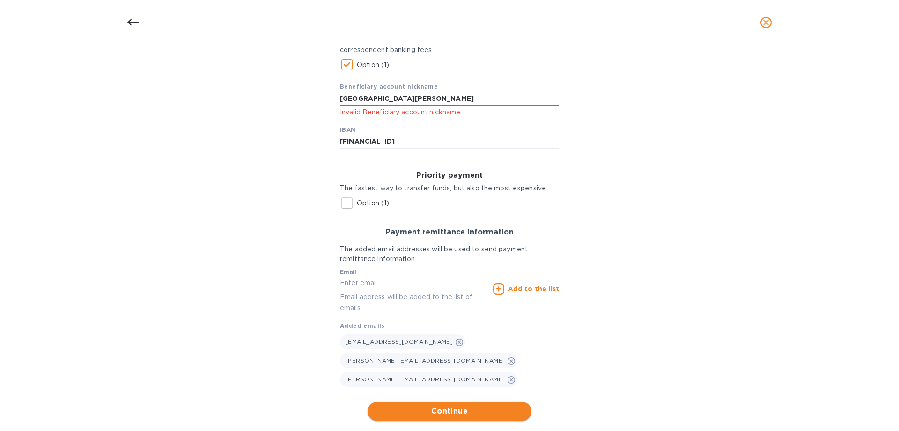
click at [457, 405] on span "Continue" at bounding box center [449, 410] width 149 height 11
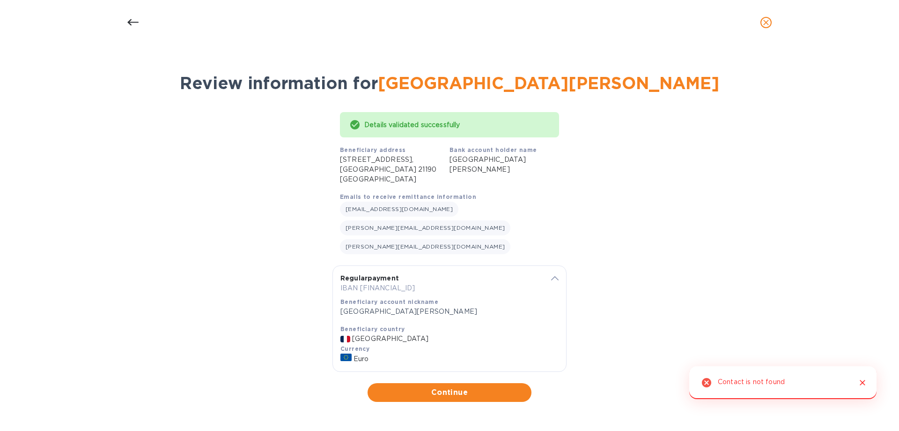
scroll to position [0, 0]
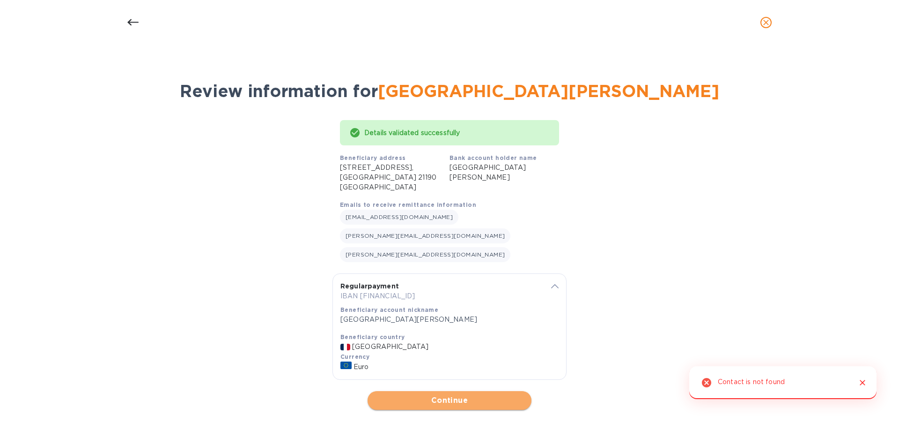
click at [483, 395] on span "Continue" at bounding box center [449, 399] width 149 height 11
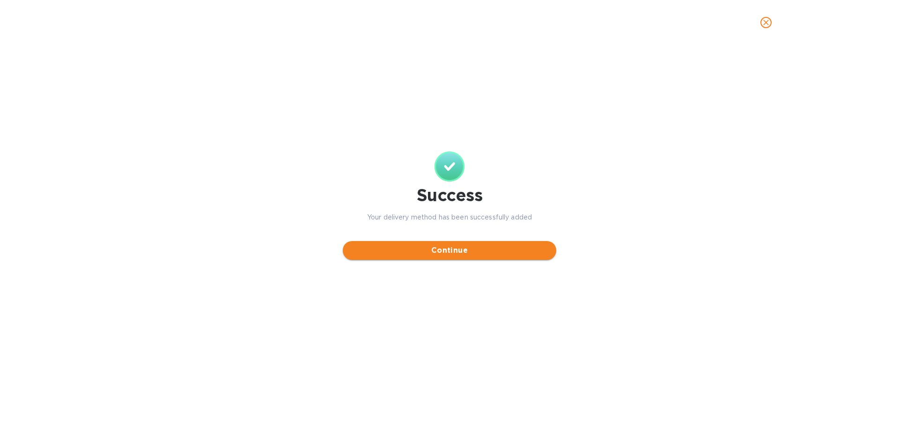
click at [475, 253] on span "Continue" at bounding box center [449, 250] width 199 height 11
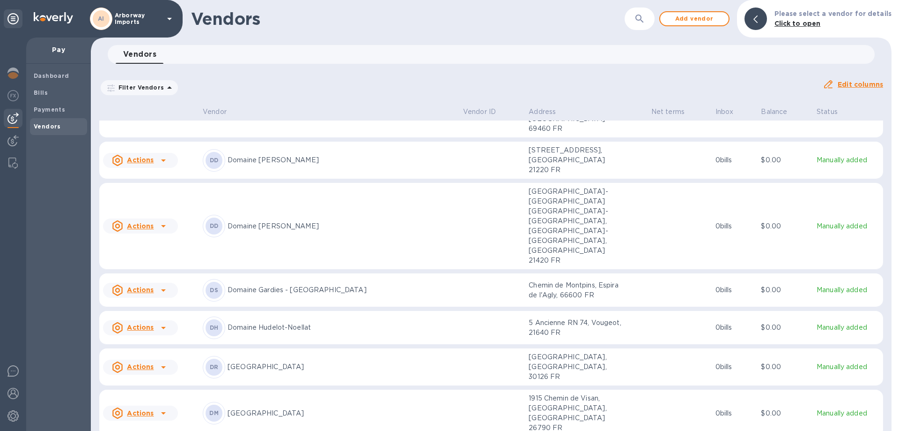
scroll to position [1654, 0]
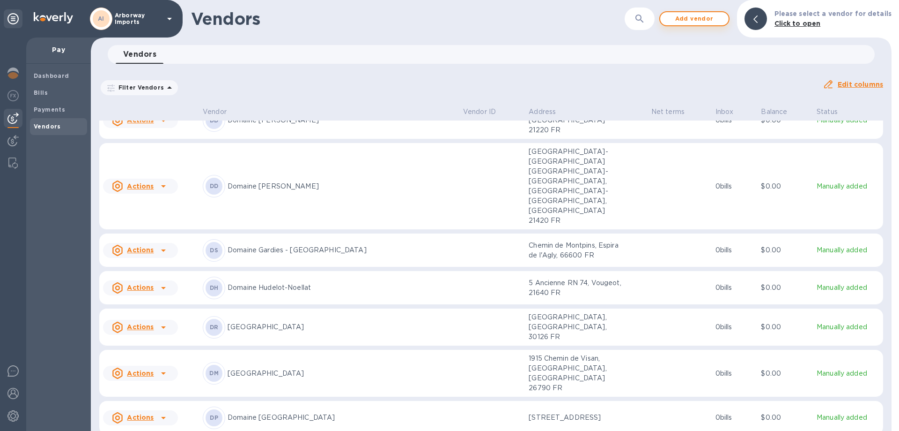
click at [728, 15] on button "Add vendor" at bounding box center [695, 18] width 70 height 15
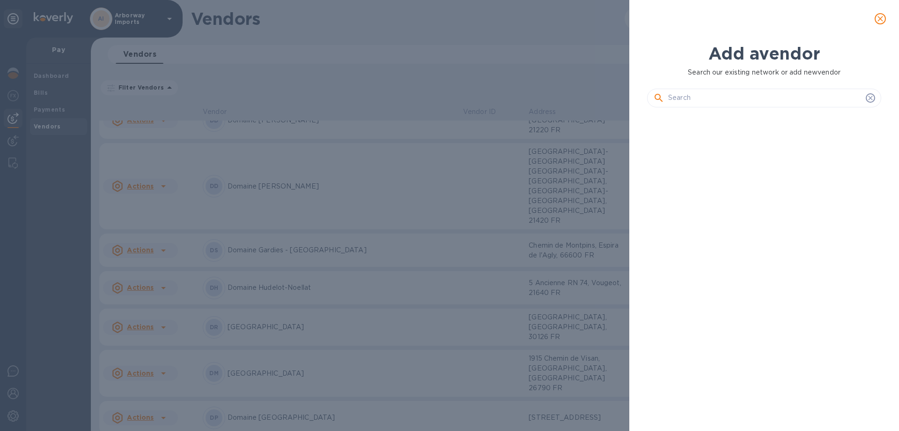
scroll to position [284, 238]
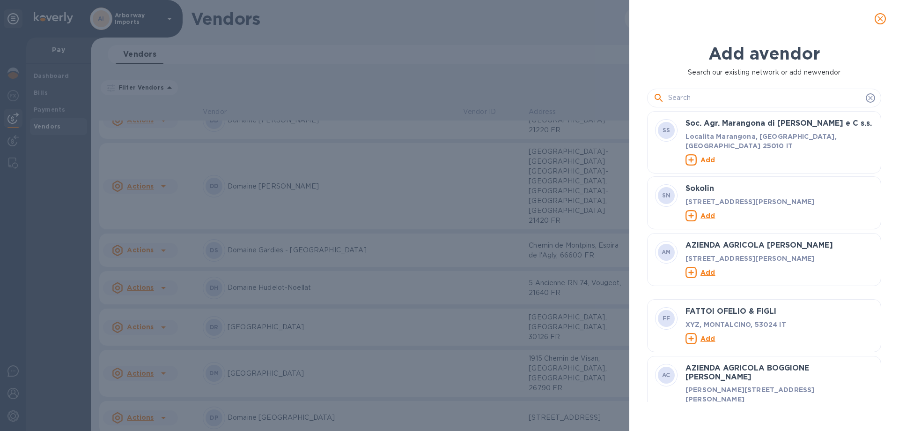
click at [696, 96] on input "text" at bounding box center [765, 98] width 194 height 14
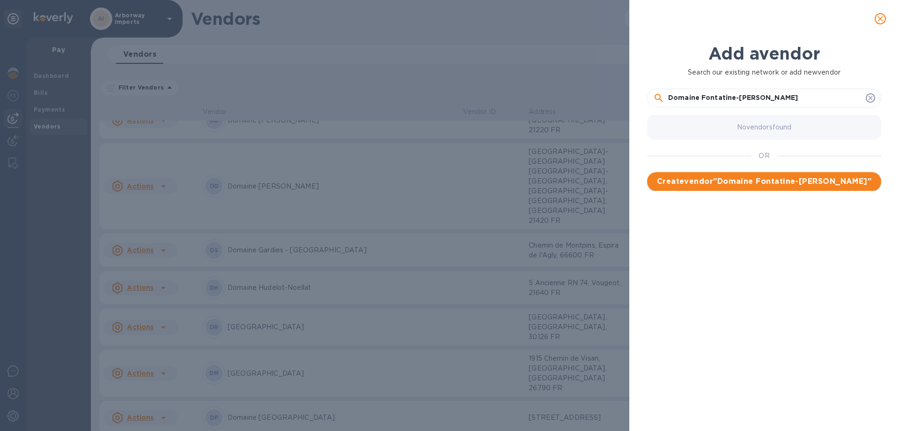
type input "Domaine Fontatine-[PERSON_NAME]"
click at [751, 178] on span "Create vendor " Domaine Fontatine-[PERSON_NAME] "" at bounding box center [764, 181] width 219 height 11
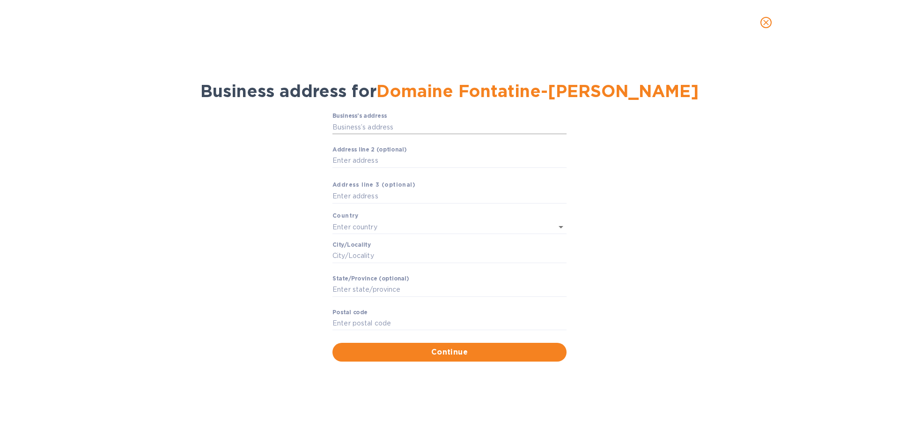
click at [361, 123] on input "Business’s аddress" at bounding box center [450, 127] width 234 height 14
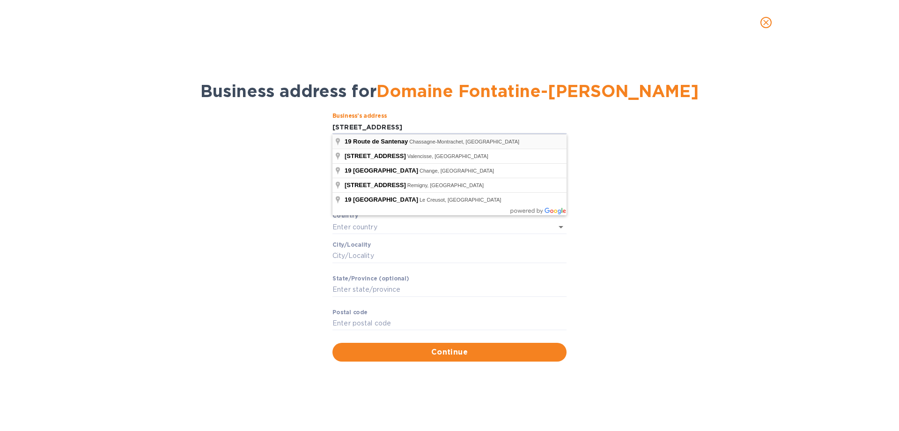
type input "[STREET_ADDRESS]"
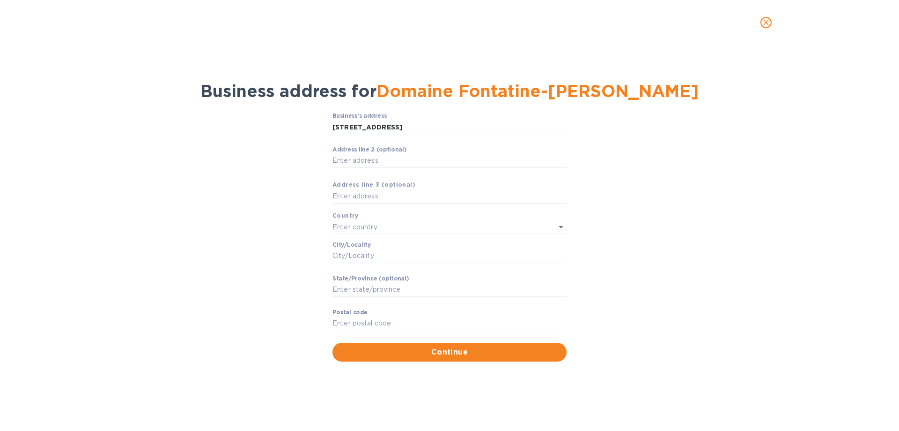
type input "[GEOGRAPHIC_DATA]"
type input "Chassagne-Montrachet"
type input "[GEOGRAPHIC_DATA]"
type input "21190"
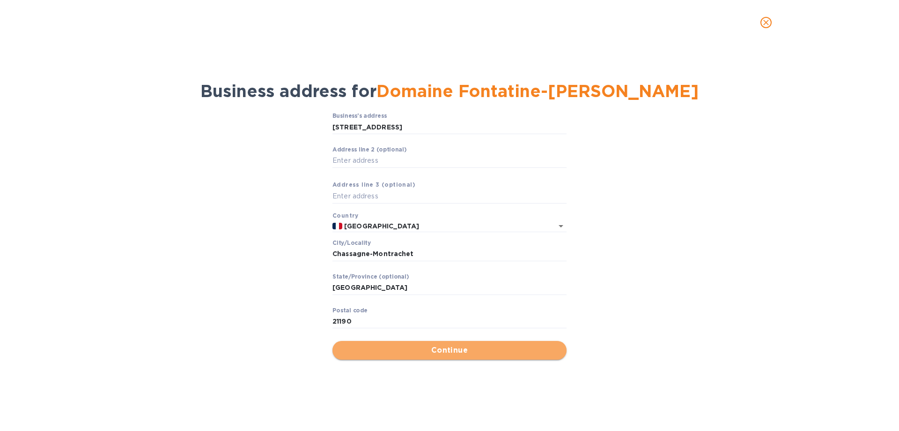
click at [446, 351] on span "Continue" at bounding box center [449, 349] width 219 height 11
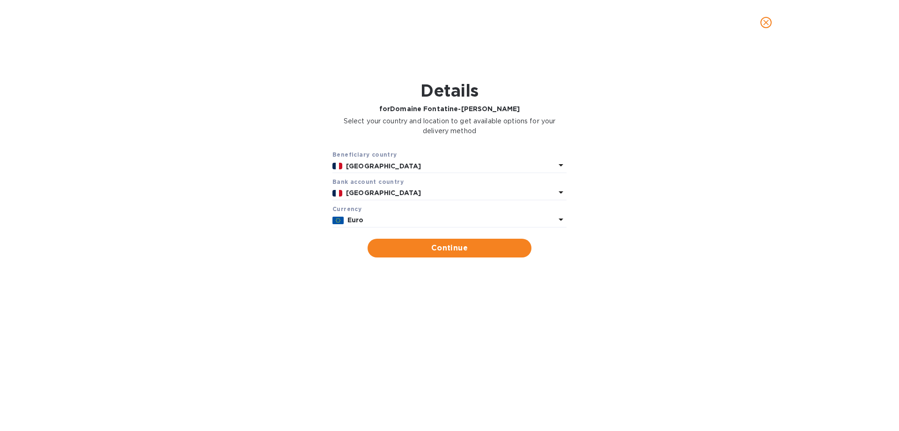
click at [491, 244] on span "Continue" at bounding box center [449, 247] width 149 height 11
type input "Domaine Fontatine-[PERSON_NAME]"
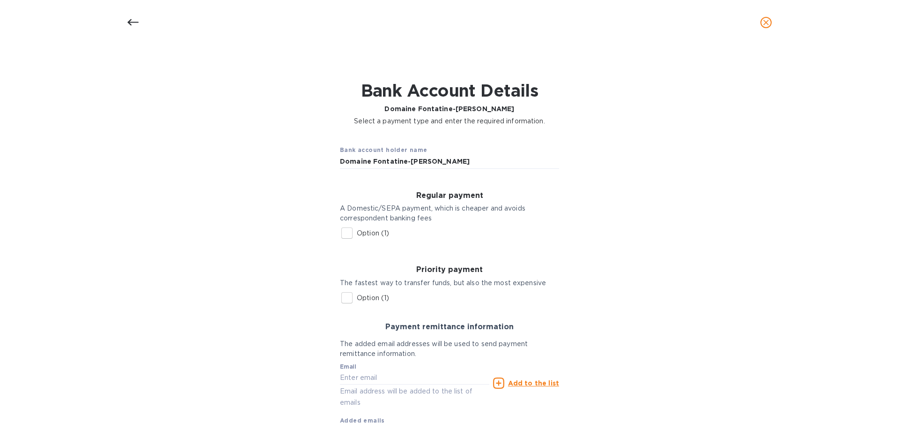
click at [363, 234] on p "Option (1)" at bounding box center [373, 233] width 32 height 10
click at [357, 234] on input "Option (1)" at bounding box center [347, 233] width 20 height 20
checkbox input "true"
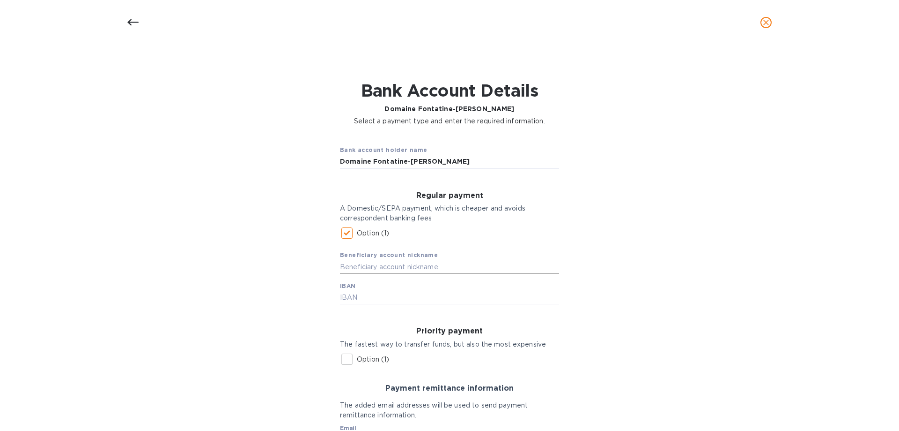
click at [366, 265] on input "text" at bounding box center [449, 267] width 219 height 14
drag, startPoint x: 450, startPoint y: 156, endPoint x: 159, endPoint y: 124, distance: 293.1
click at [157, 122] on div "Bank Account Details Domaine Fontatine-[PERSON_NAME] Select a payment type and …" at bounding box center [449, 289] width 875 height 472
click at [358, 267] on input "text" at bounding box center [449, 267] width 219 height 14
paste input "Domaine Fontatine-[PERSON_NAME]"
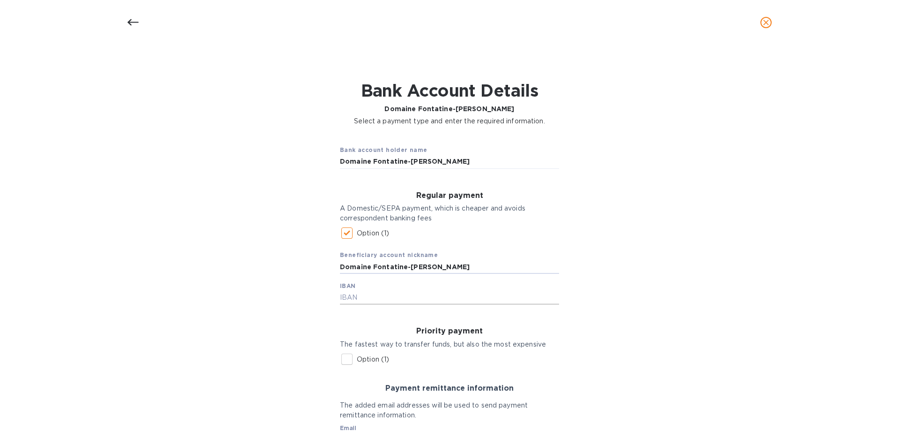
type input "Domaine Fontatine-[PERSON_NAME]"
click at [358, 294] on input "text" at bounding box center [449, 297] width 219 height 14
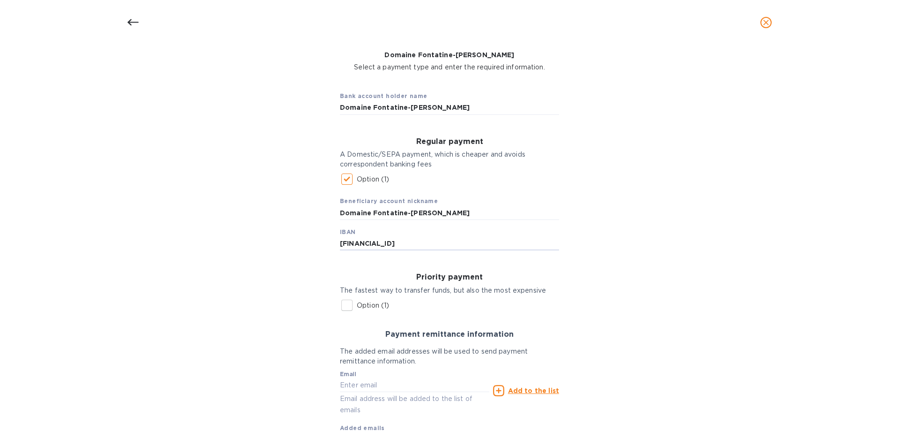
scroll to position [119, 0]
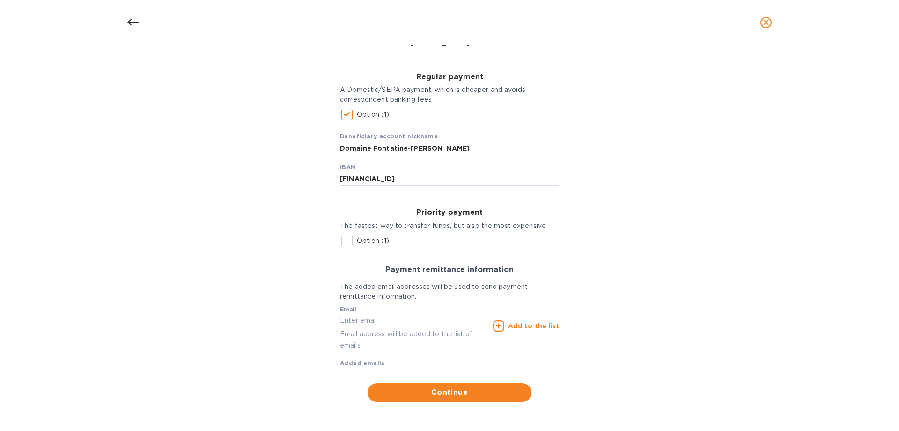
type input "[FINANCIAL_ID]"
click at [455, 319] on input "text" at bounding box center [414, 320] width 149 height 14
type input "[PERSON_NAME][EMAIL_ADDRESS][DOMAIN_NAME]"
type input "[STREET_ADDRESS]"
click at [513, 326] on u "Add to the list" at bounding box center [533, 325] width 51 height 7
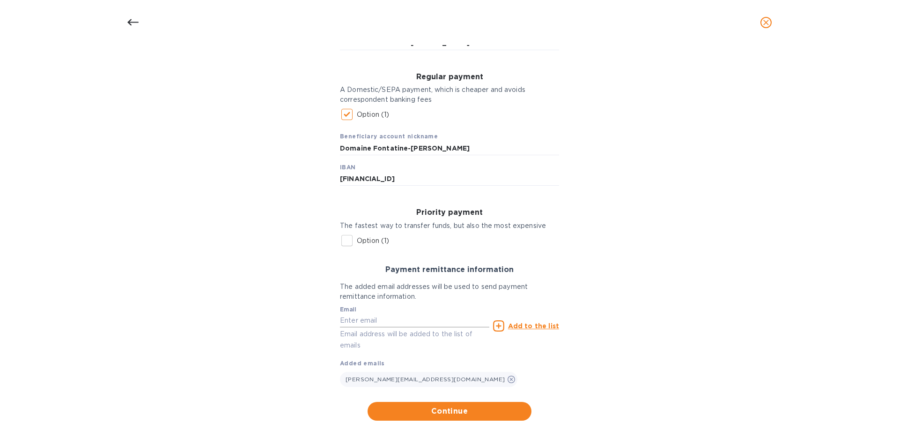
click at [411, 324] on input "text" at bounding box center [414, 320] width 149 height 14
paste input "[PERSON_NAME][EMAIL_ADDRESS][DOMAIN_NAME]>"
type input "[PERSON_NAME][EMAIL_ADDRESS][DOMAIN_NAME]"
click at [523, 324] on u "Add to the list" at bounding box center [533, 325] width 51 height 7
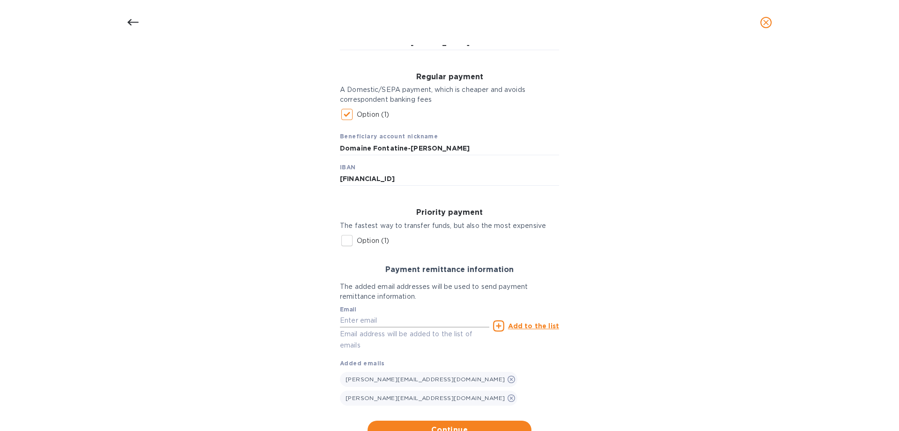
drag, startPoint x: 396, startPoint y: 322, endPoint x: 408, endPoint y: 322, distance: 11.2
click at [396, 322] on input "text" at bounding box center [414, 320] width 149 height 14
paste input "[EMAIL_ADDRESS][DOMAIN_NAME]"
type input "[EMAIL_ADDRESS][DOMAIN_NAME]"
click at [530, 327] on u "Add to the list" at bounding box center [533, 325] width 51 height 7
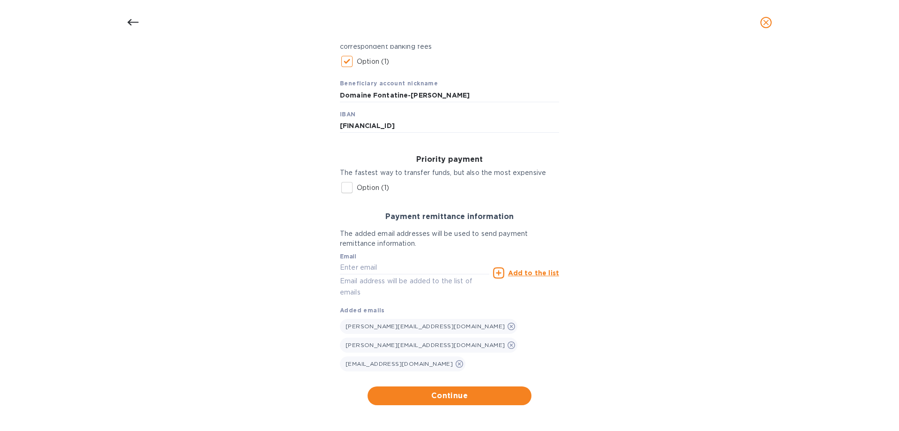
scroll to position [175, 0]
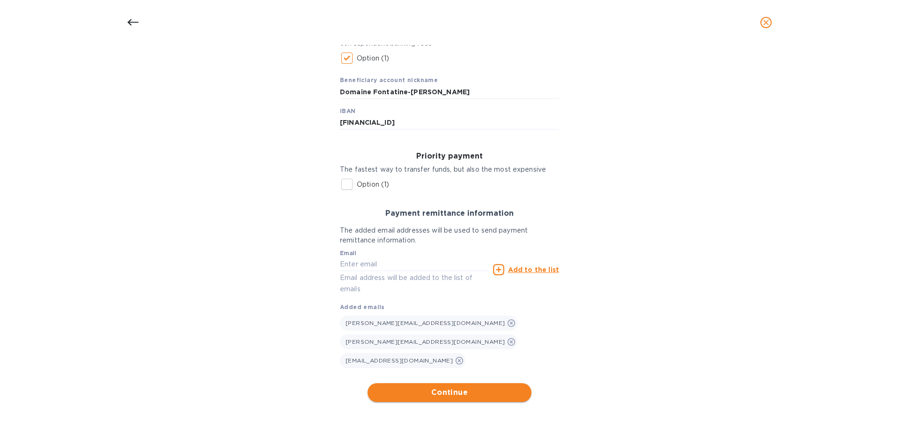
click at [483, 383] on button "Continue" at bounding box center [450, 392] width 164 height 19
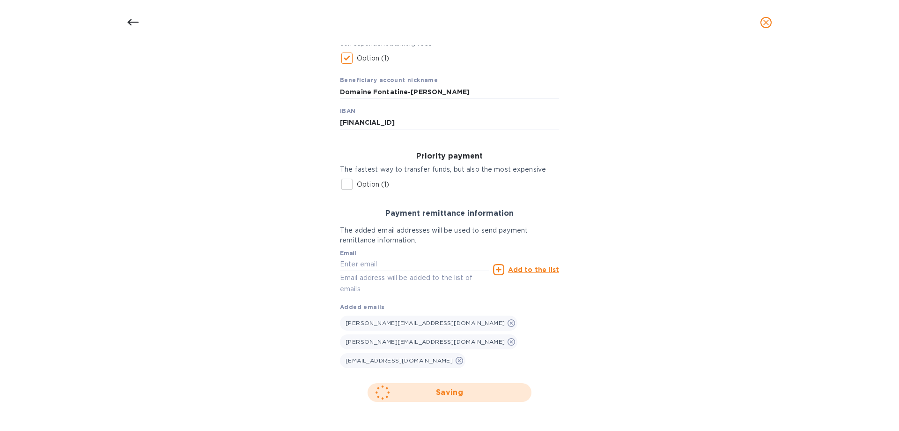
scroll to position [0, 0]
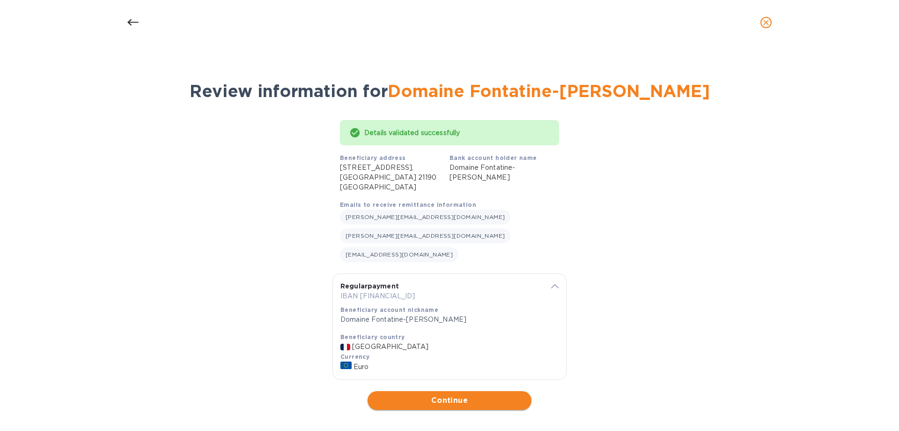
click at [459, 394] on span "Continue" at bounding box center [449, 399] width 149 height 11
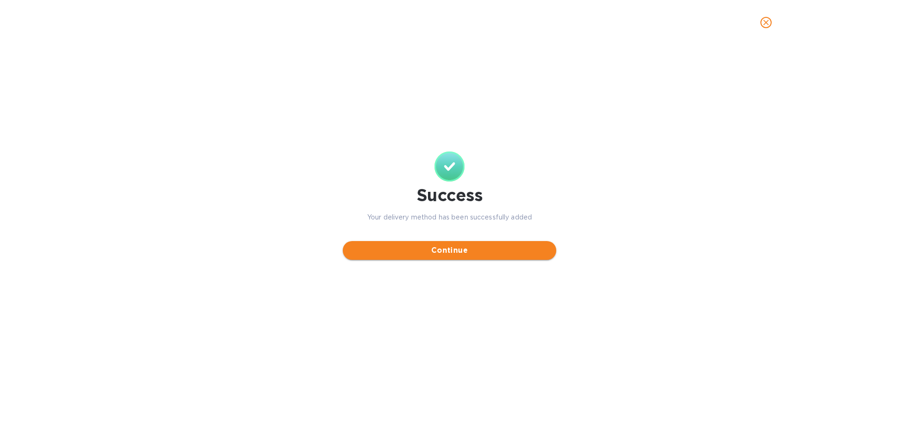
click at [466, 256] on span "Continue" at bounding box center [449, 250] width 199 height 11
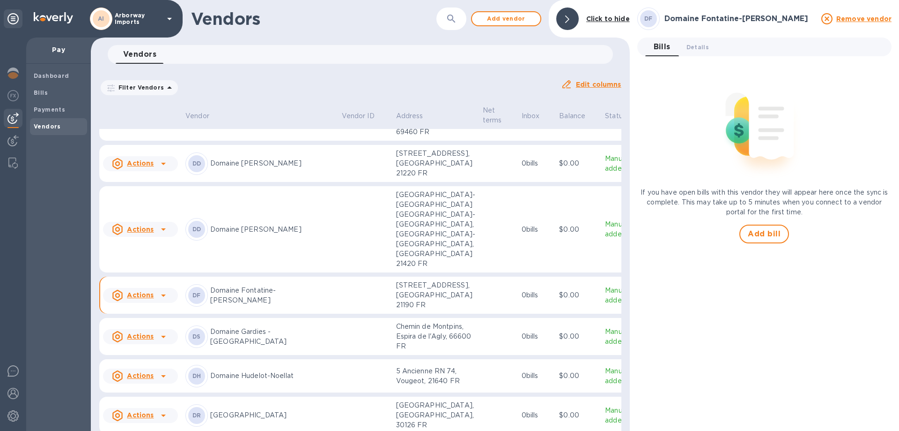
scroll to position [1655, 0]
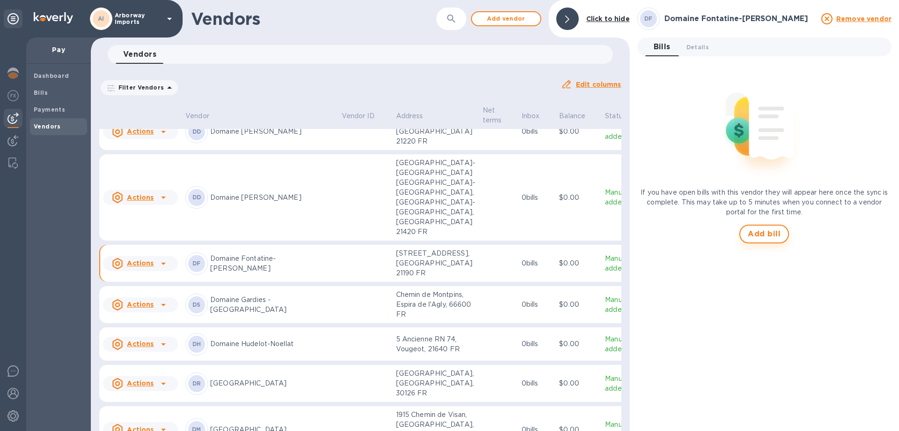
click at [769, 231] on span "Add bill" at bounding box center [764, 233] width 33 height 11
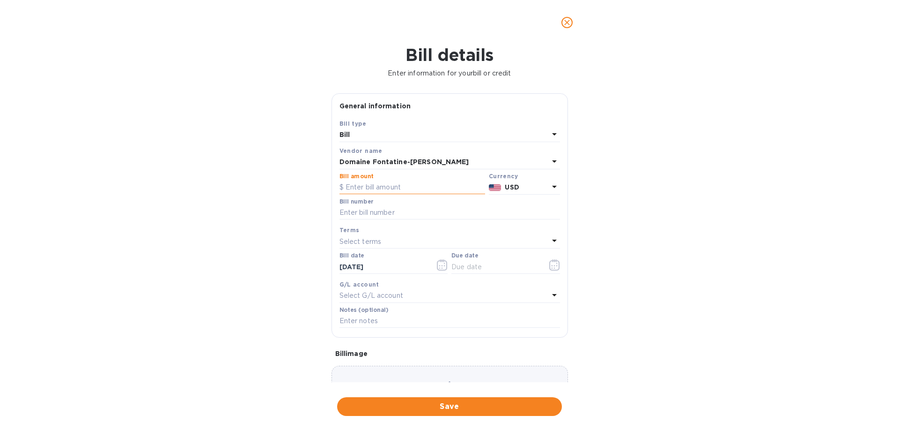
click at [422, 187] on input "text" at bounding box center [413, 187] width 146 height 14
click at [520, 189] on p "USD" at bounding box center [527, 187] width 44 height 10
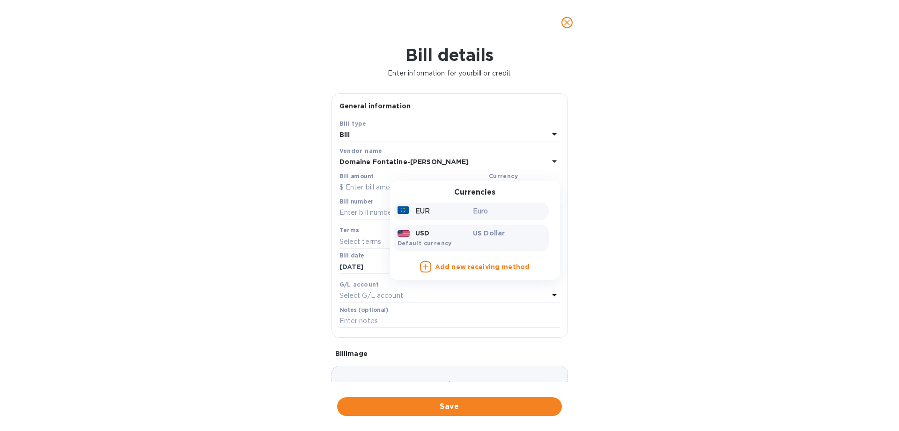
click at [477, 211] on p "Euro" at bounding box center [509, 211] width 72 height 10
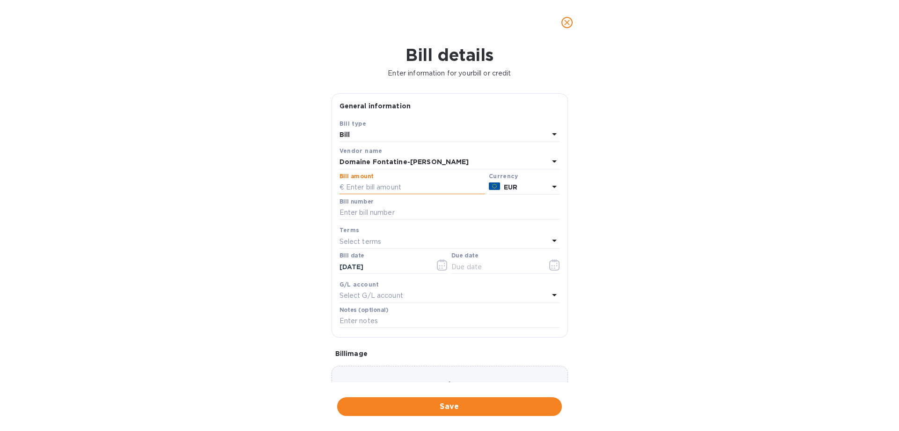
click at [399, 189] on input "text" at bounding box center [413, 187] width 146 height 14
type input "8,798.00"
click at [385, 212] on input "text" at bounding box center [450, 213] width 221 height 14
type input "25000059"
click at [540, 263] on div at bounding box center [506, 267] width 109 height 14
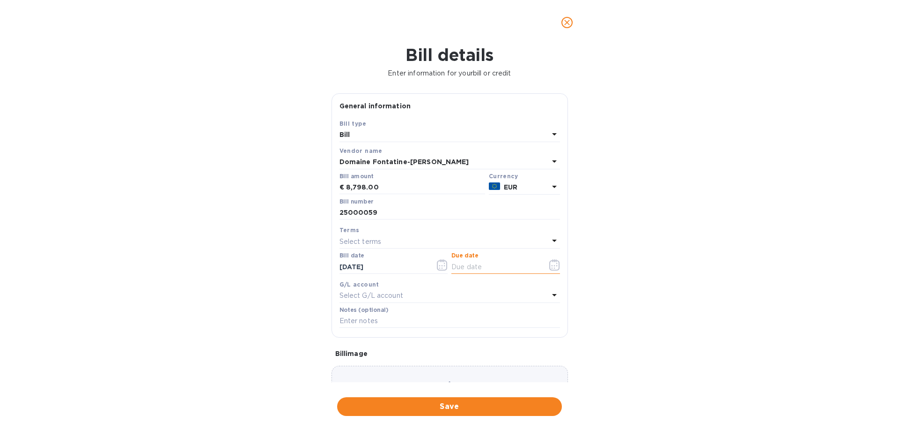
click at [549, 262] on icon "button" at bounding box center [554, 264] width 11 height 11
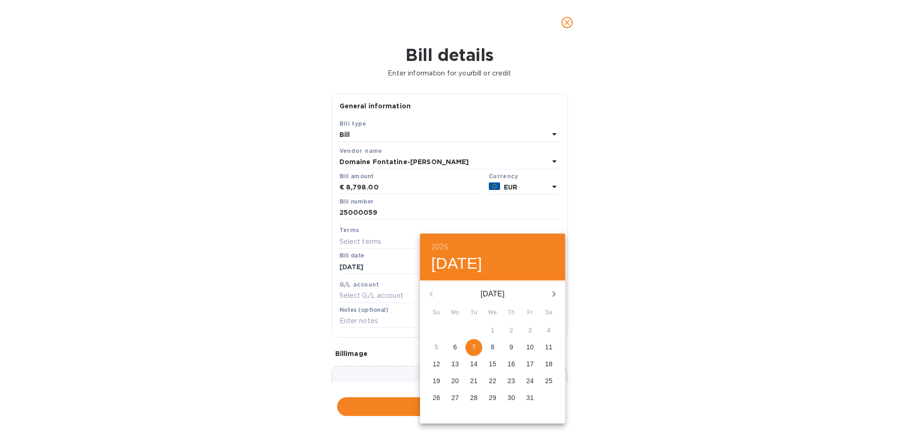
click at [476, 342] on span "7" at bounding box center [474, 346] width 17 height 9
type input "[DATE]"
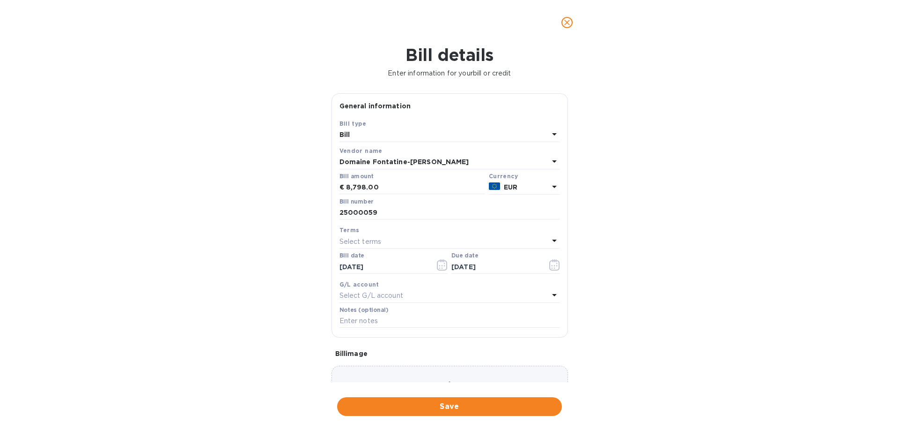
click at [450, 377] on div "Choose a bill and drag it here" at bounding box center [450, 398] width 237 height 67
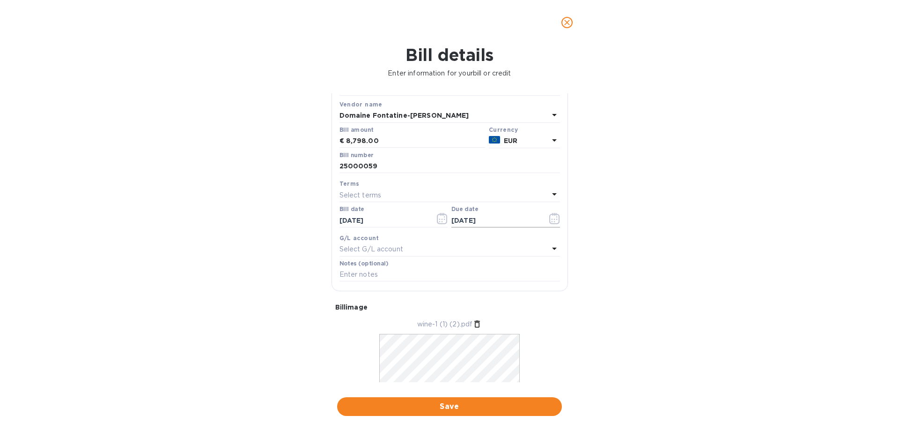
scroll to position [91, 0]
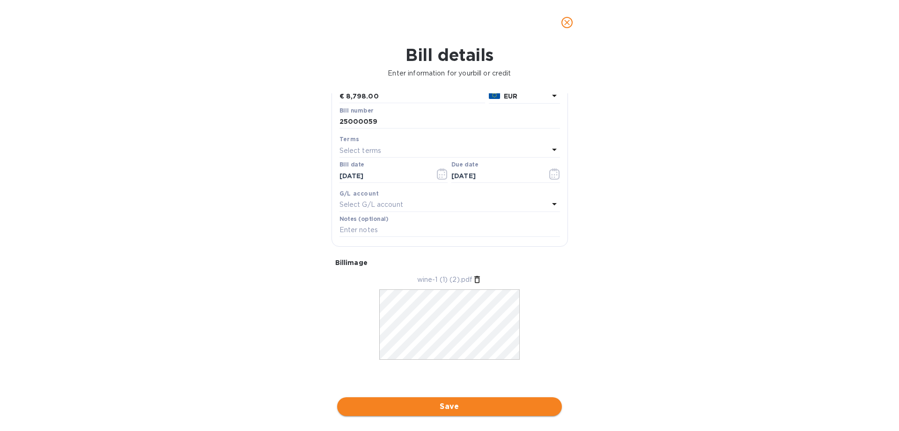
click at [438, 406] on span "Save" at bounding box center [450, 406] width 210 height 11
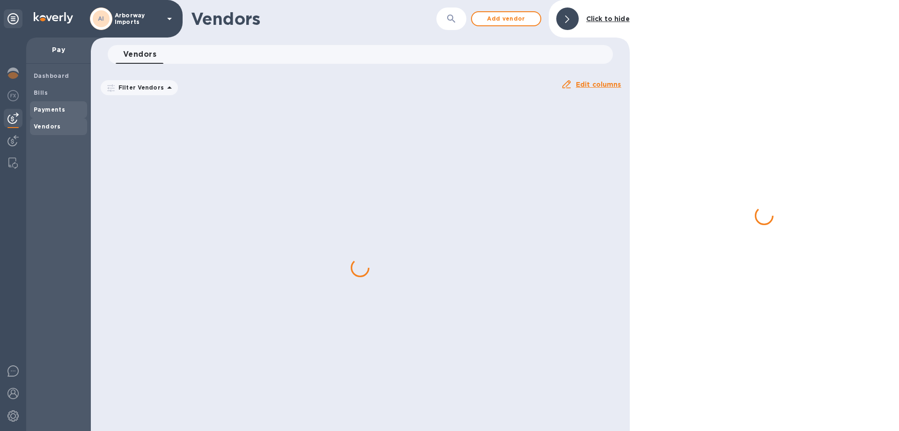
click at [60, 101] on div "Payments" at bounding box center [58, 109] width 57 height 17
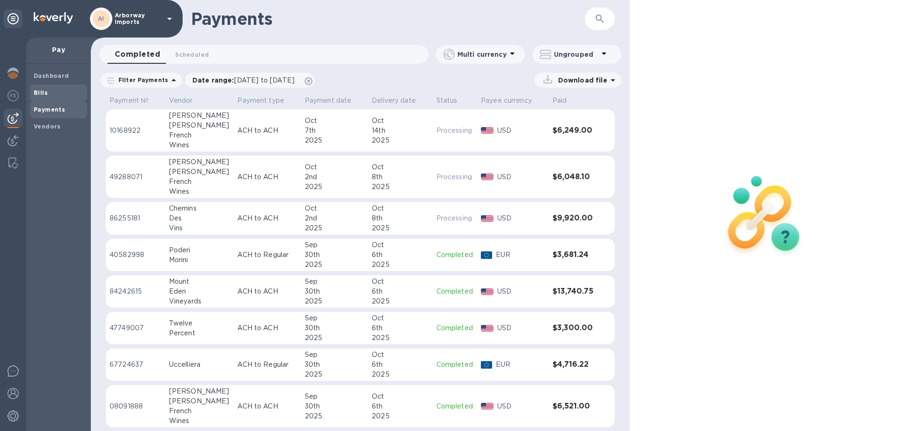
click at [51, 97] on div "Bills" at bounding box center [58, 92] width 57 height 17
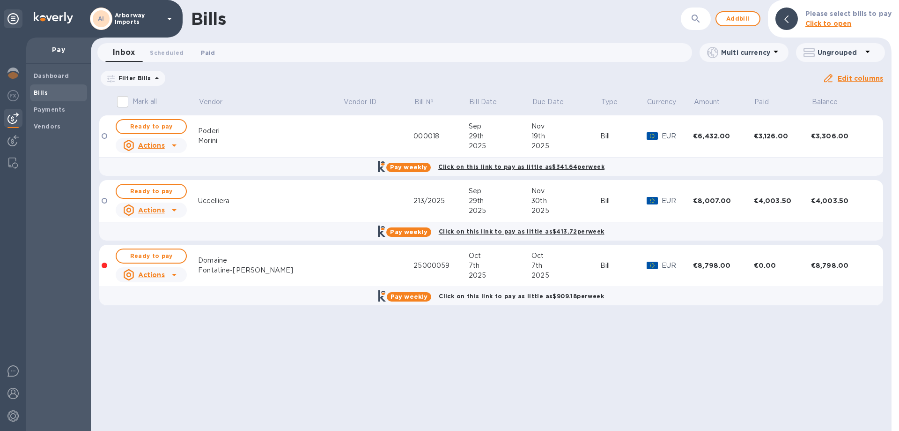
click at [203, 54] on span "Paid 0" at bounding box center [208, 53] width 14 height 10
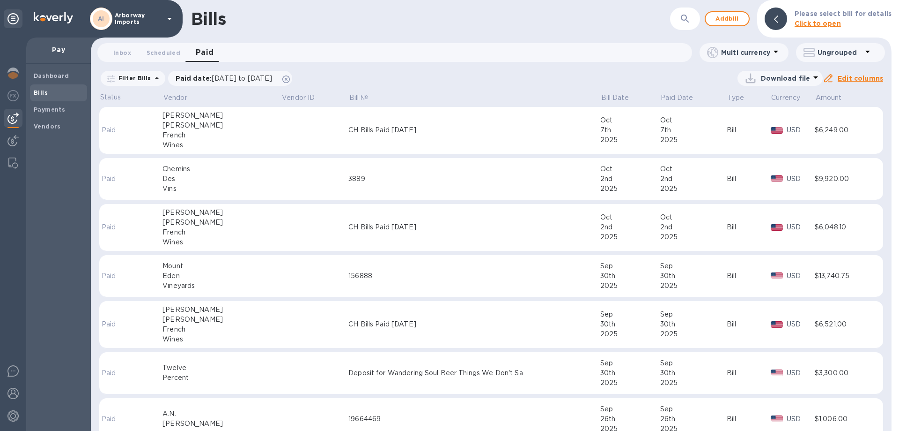
click at [113, 26] on div "AI Arborway Imports" at bounding box center [132, 18] width 85 height 22
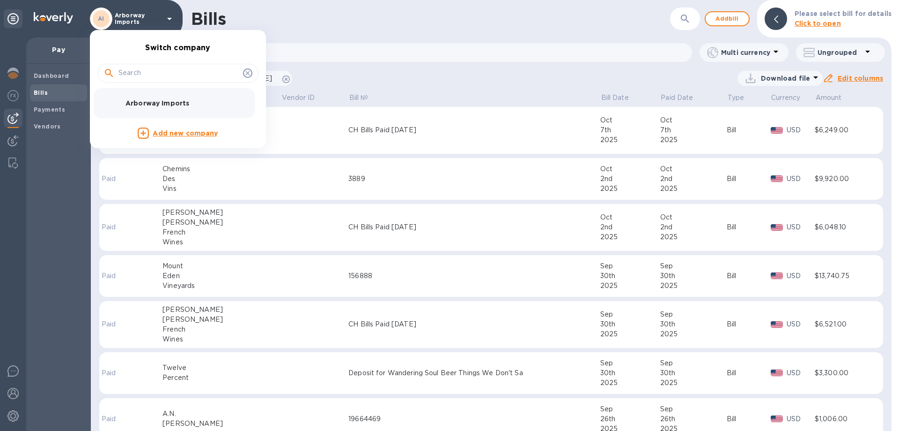
click at [113, 21] on div at bounding box center [449, 215] width 899 height 431
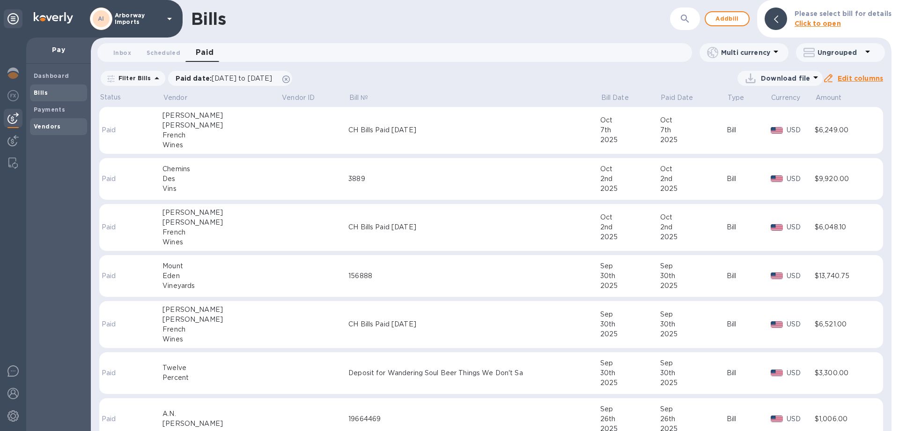
click at [63, 124] on span "Vendors" at bounding box center [59, 126] width 50 height 9
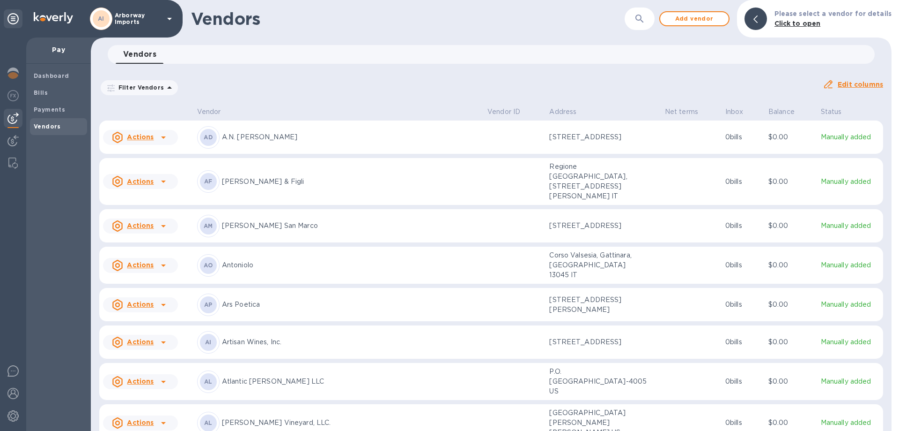
click at [646, 18] on icon "button" at bounding box center [639, 18] width 11 height 11
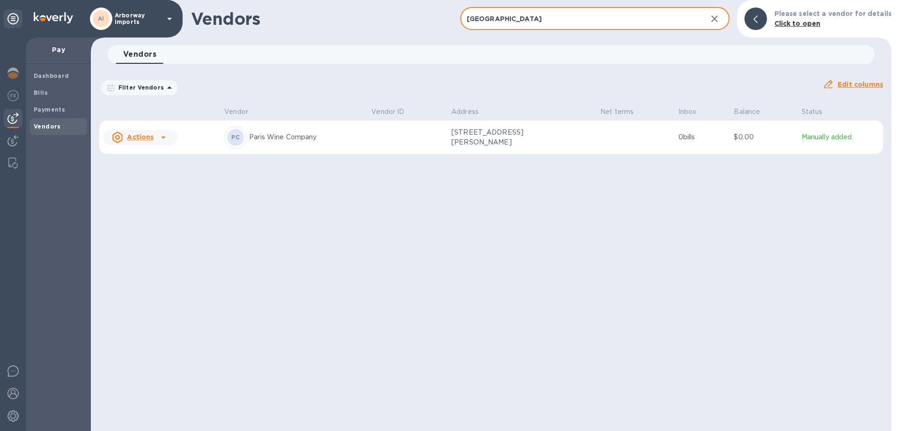
type input "[GEOGRAPHIC_DATA]"
click at [269, 144] on div "PC Paris Wine Company" at bounding box center [294, 137] width 140 height 22
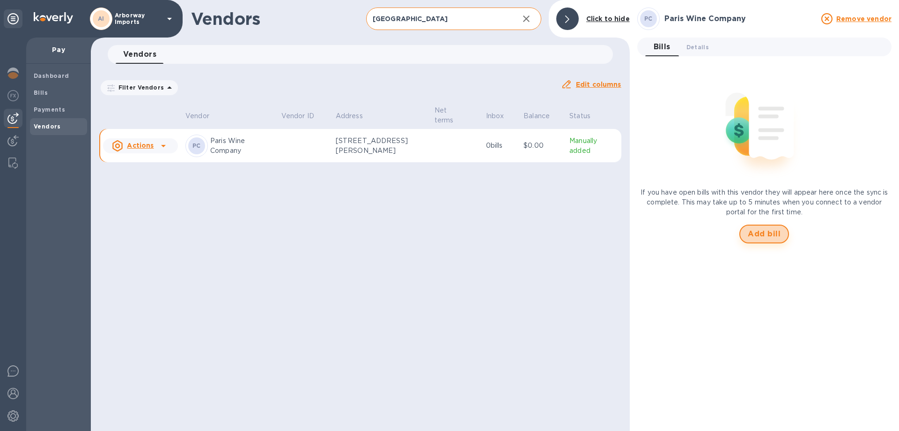
click at [764, 227] on button "Add bill" at bounding box center [765, 233] width 50 height 19
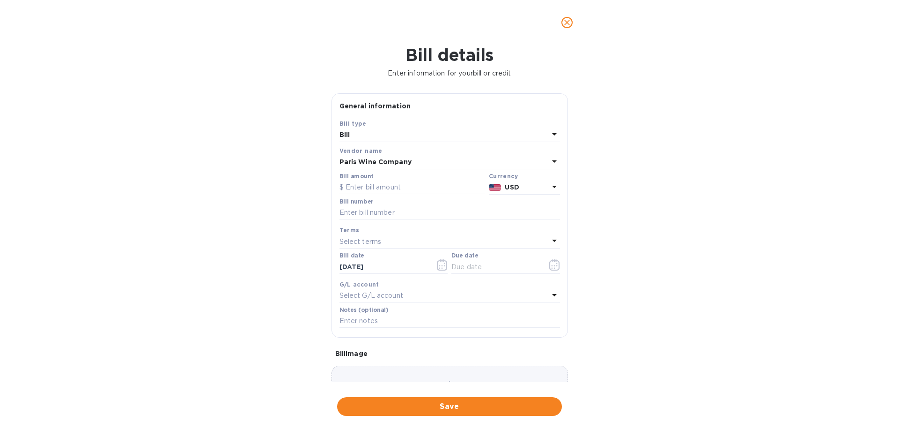
click at [516, 182] on div "USD" at bounding box center [526, 187] width 47 height 14
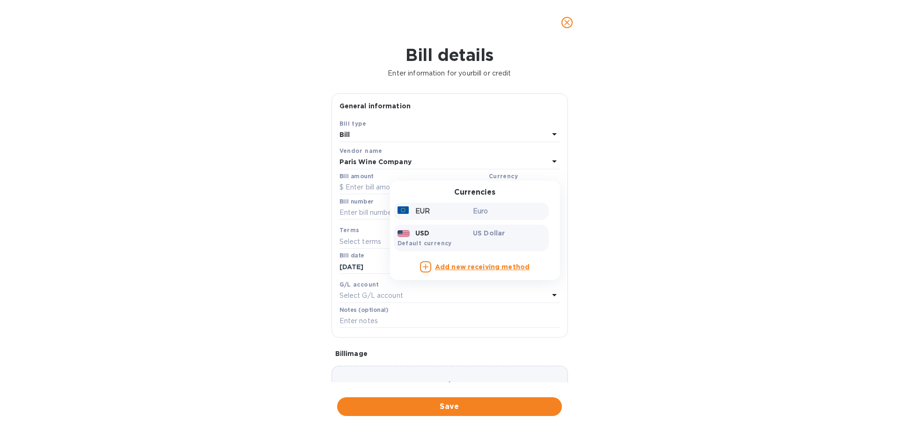
click at [461, 214] on div "EUR" at bounding box center [434, 211] width 76 height 14
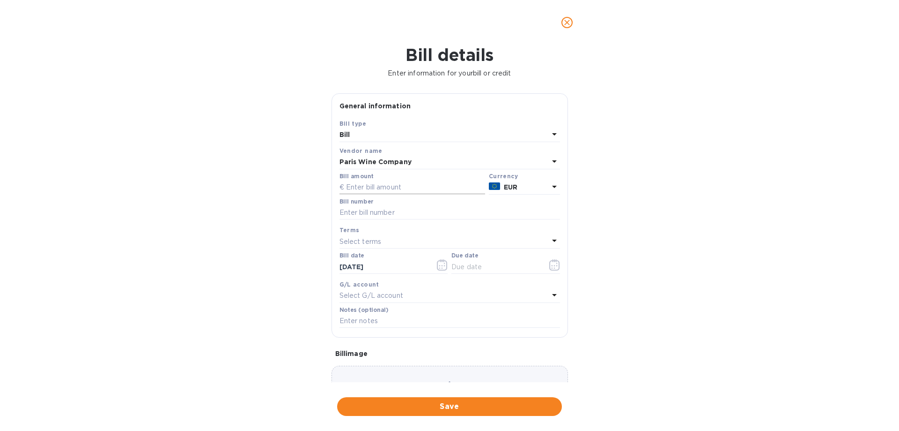
click at [393, 183] on input "text" at bounding box center [413, 187] width 146 height 14
type input "1,326.00"
click at [346, 210] on input "text" at bounding box center [450, 213] width 221 height 14
type input "INV/2025/00246"
click at [550, 265] on icon "button" at bounding box center [554, 264] width 11 height 11
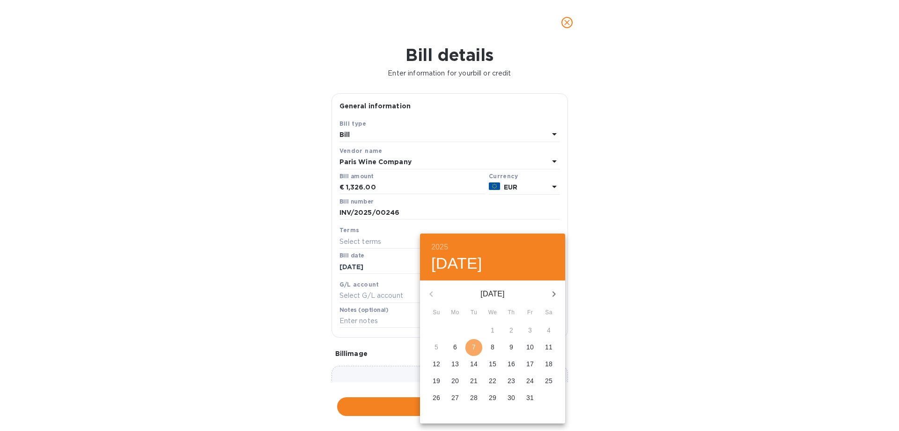
click at [475, 344] on p "7" at bounding box center [474, 346] width 4 height 9
type input "[DATE]"
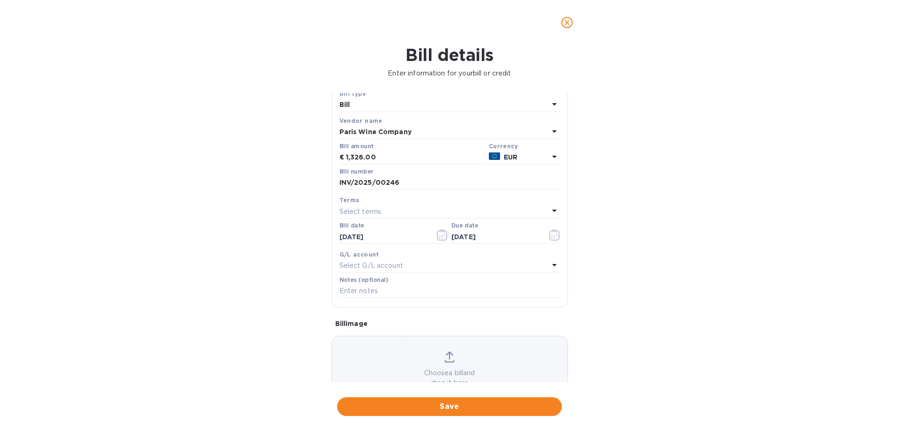
scroll to position [62, 0]
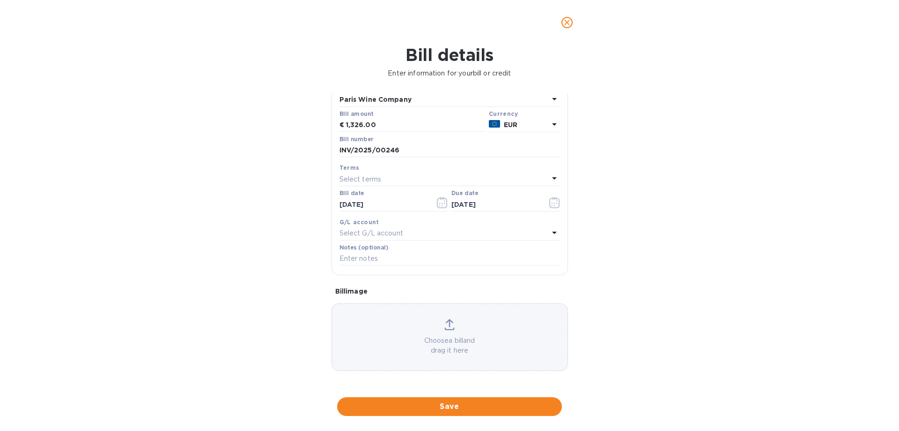
click at [428, 334] on div "Choose a bill and drag it here" at bounding box center [450, 337] width 236 height 37
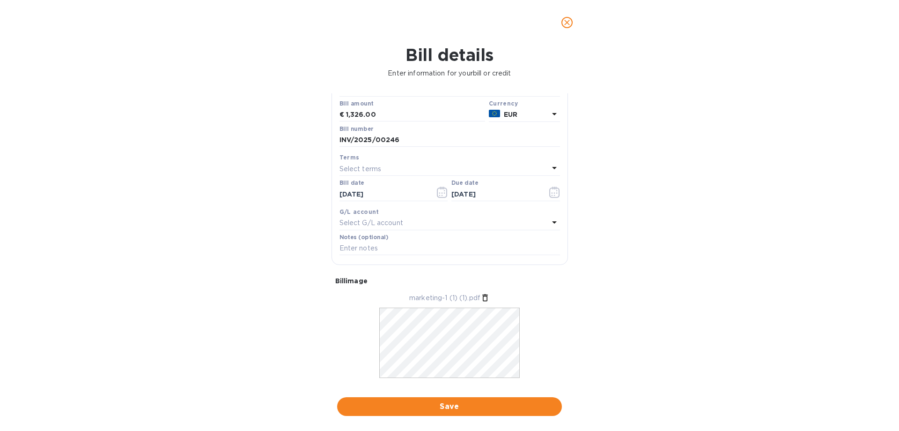
scroll to position [91, 0]
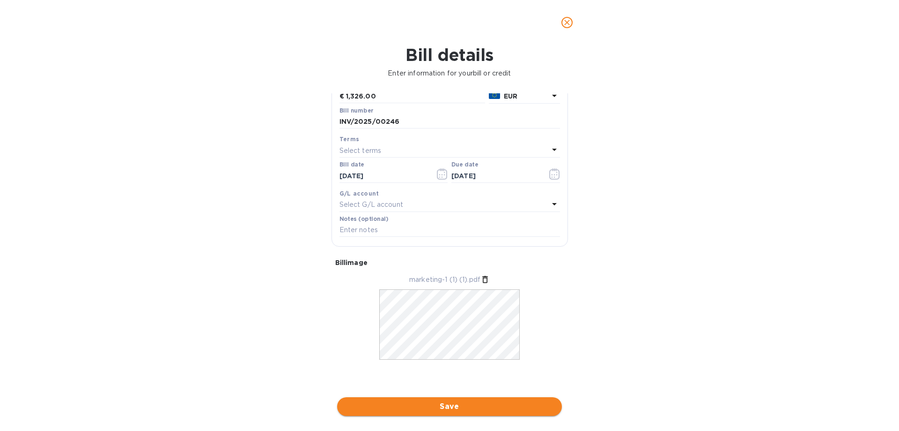
click at [456, 411] on span "Save" at bounding box center [450, 406] width 210 height 11
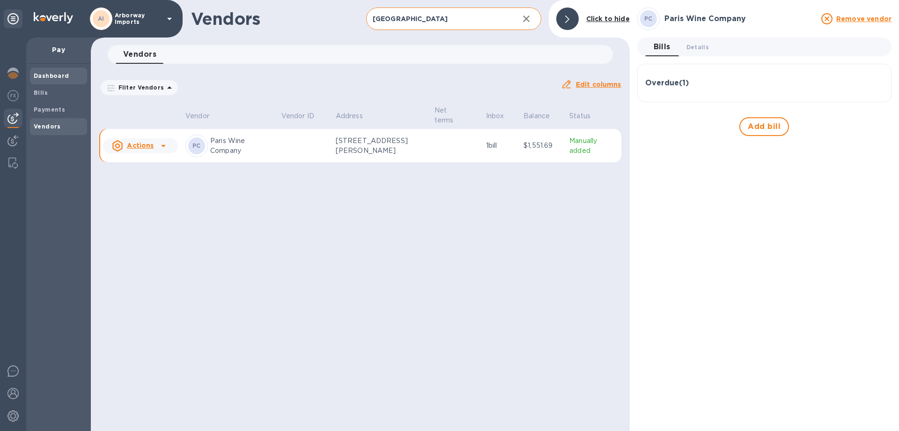
click at [71, 77] on span "Dashboard" at bounding box center [59, 75] width 50 height 9
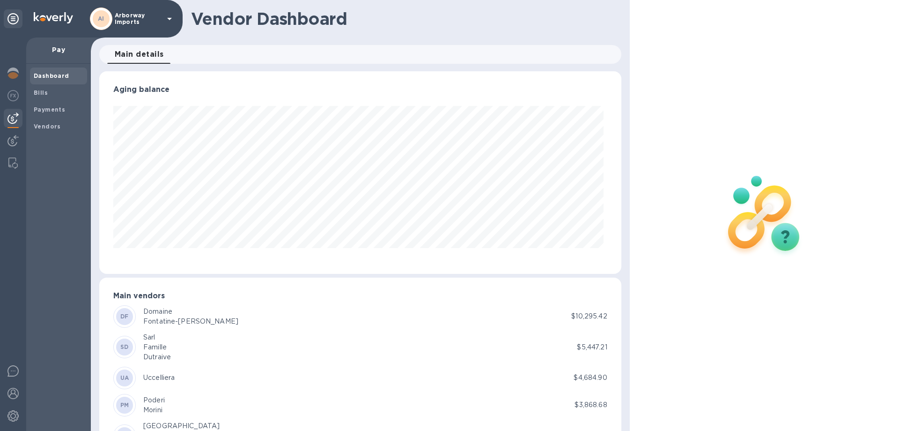
scroll to position [202, 518]
click at [59, 91] on span "Bills" at bounding box center [59, 92] width 50 height 9
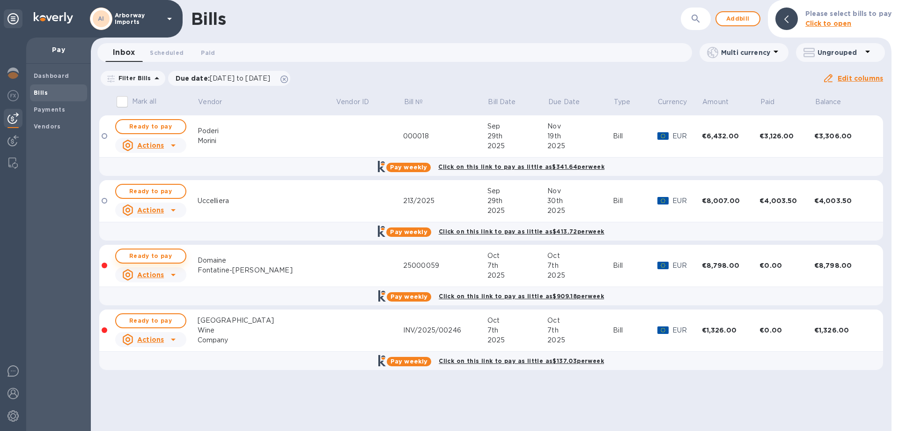
click at [171, 254] on span "Ready to pay" at bounding box center [151, 255] width 54 height 11
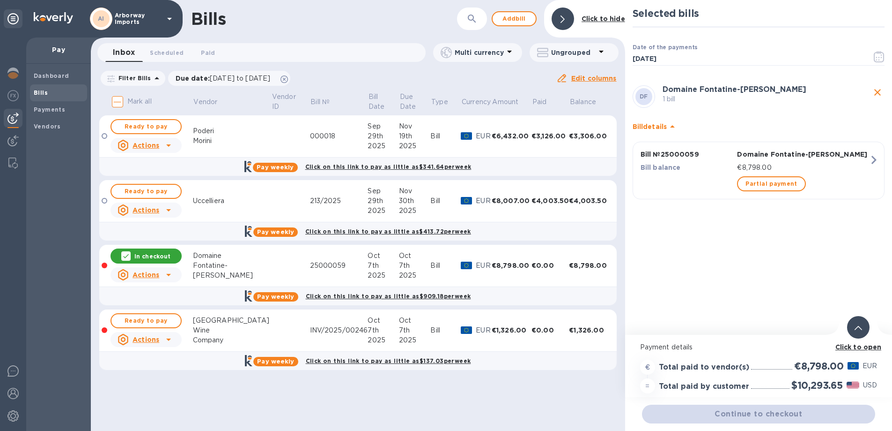
click at [854, 346] on b "Click to open" at bounding box center [859, 346] width 46 height 7
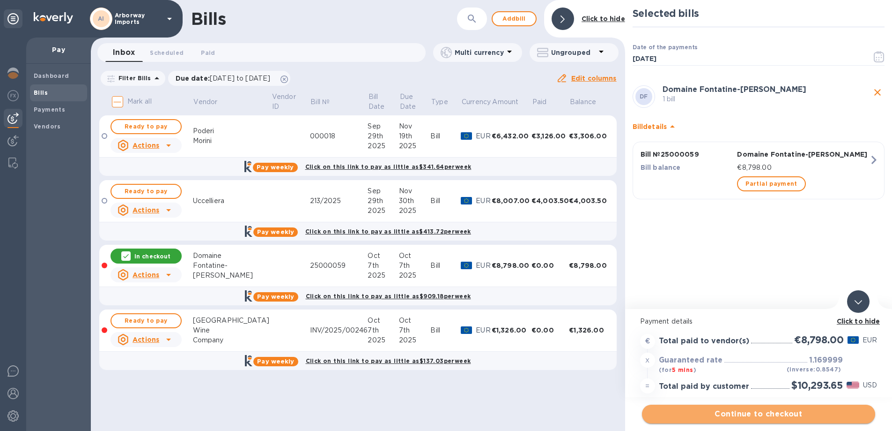
click at [735, 411] on span "Continue to checkout" at bounding box center [759, 413] width 218 height 11
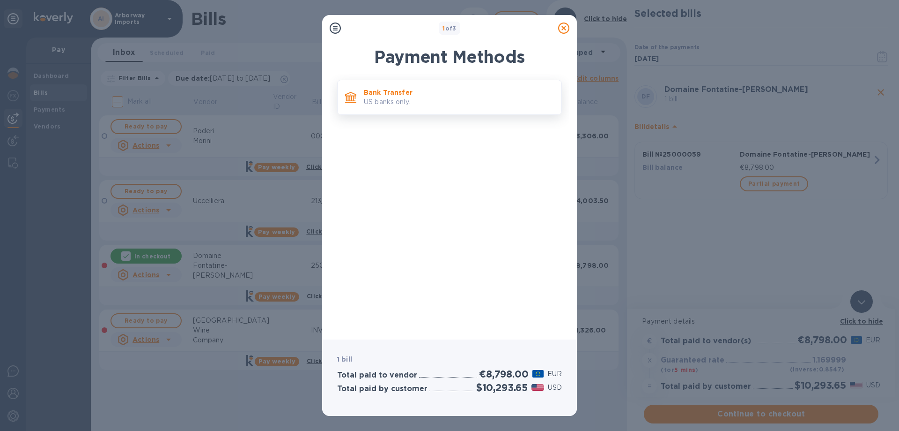
click at [425, 94] on p "Bank Transfer" at bounding box center [459, 92] width 190 height 9
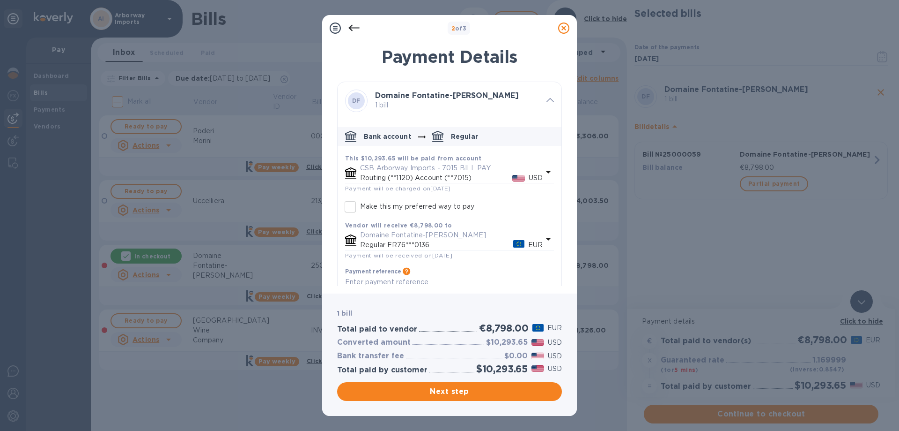
click at [348, 205] on input "Make this my preferred way to pay" at bounding box center [351, 207] width 20 height 20
checkbox input "true"
click at [456, 394] on span "Next step" at bounding box center [450, 391] width 210 height 11
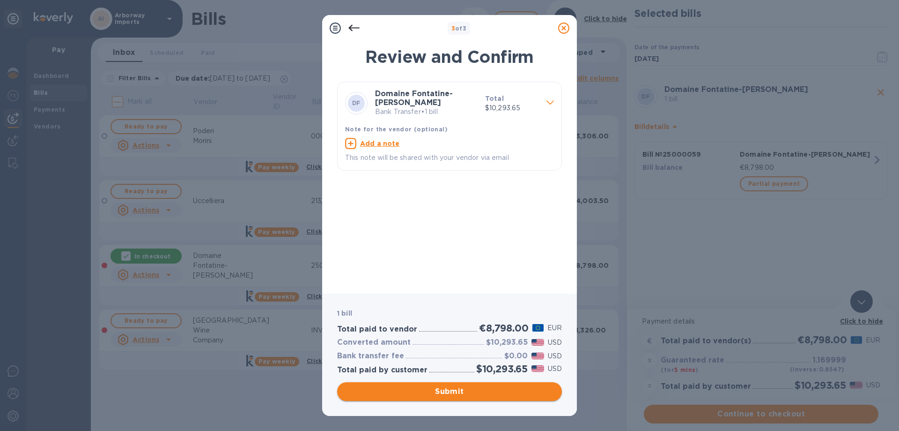
click at [385, 389] on span "Submit" at bounding box center [450, 391] width 210 height 11
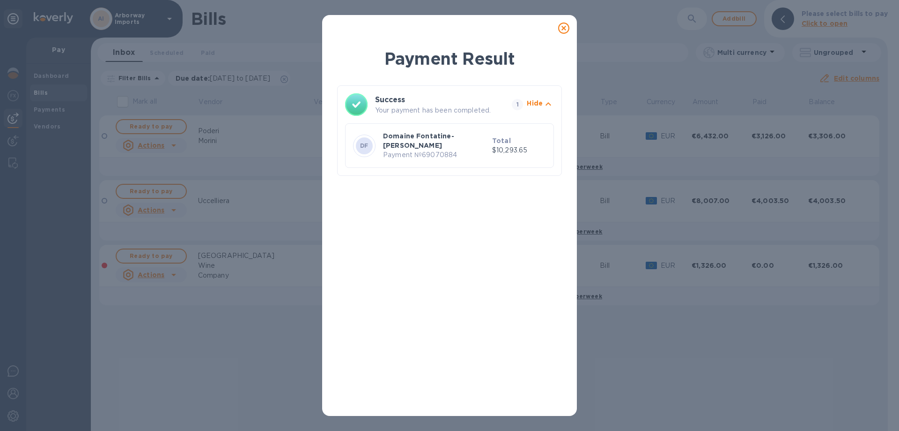
click at [564, 31] on icon at bounding box center [563, 27] width 11 height 11
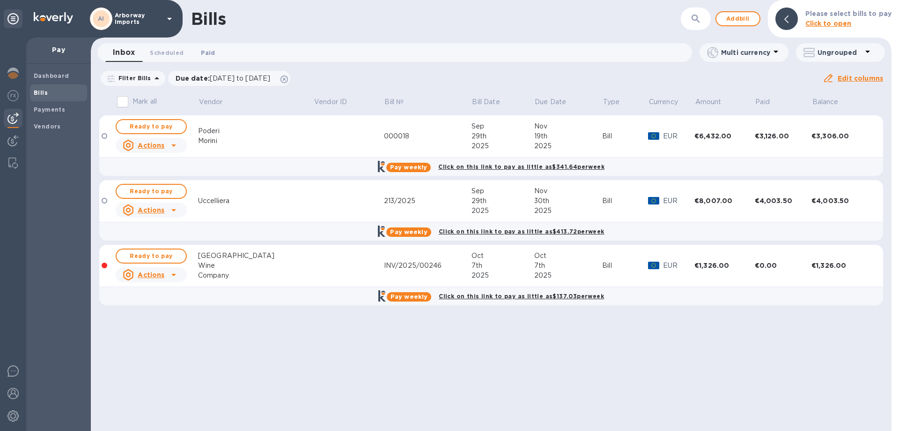
click at [212, 53] on span "Paid 0" at bounding box center [208, 53] width 14 height 10
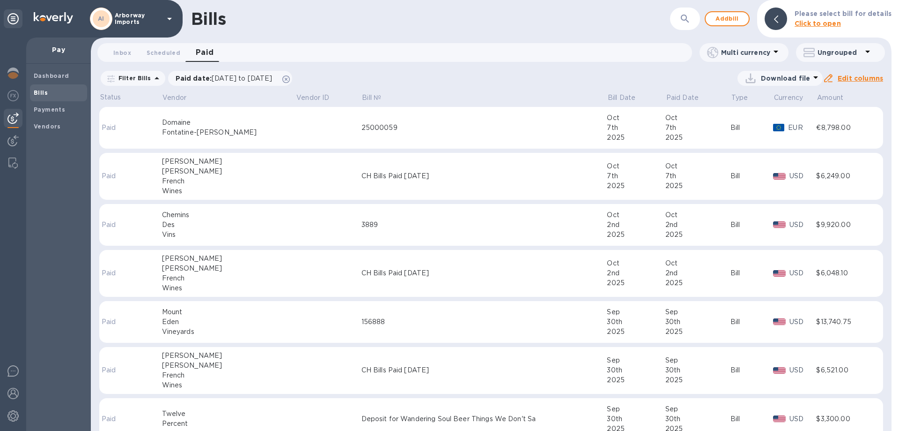
click at [296, 135] on td at bounding box center [329, 128] width 66 height 42
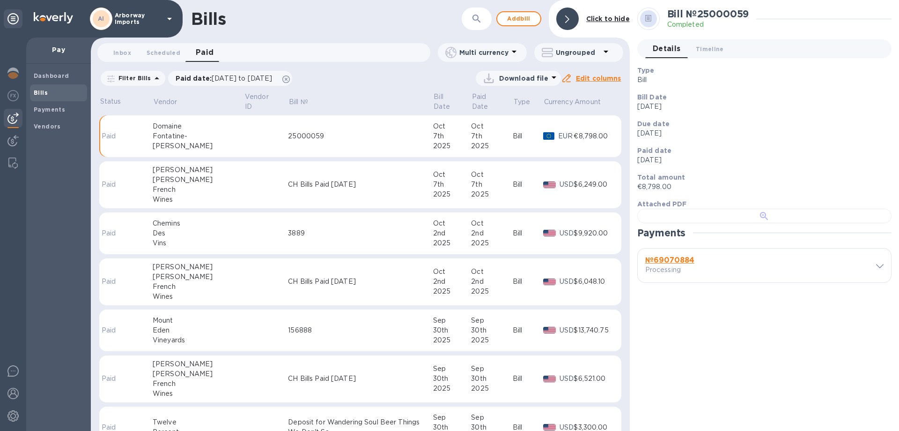
scroll to position [211, 0]
click at [679, 264] on b "№ 69070884" at bounding box center [670, 259] width 49 height 9
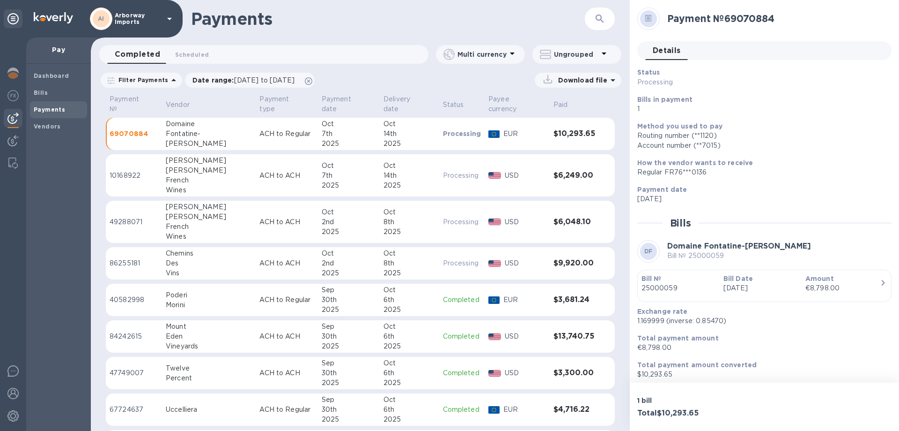
click at [769, 294] on div "button" at bounding box center [765, 295] width 246 height 5
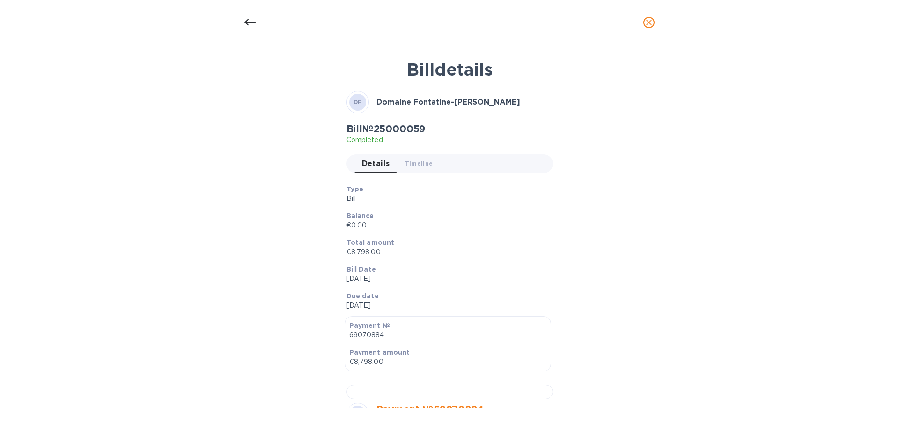
click at [386, 238] on b "Total amount" at bounding box center [371, 241] width 48 height 7
click at [502, 146] on div "Bill № 25000059 Completed Details 0 Timeline 0" at bounding box center [450, 151] width 210 height 61
click at [252, 25] on icon at bounding box center [250, 22] width 11 height 11
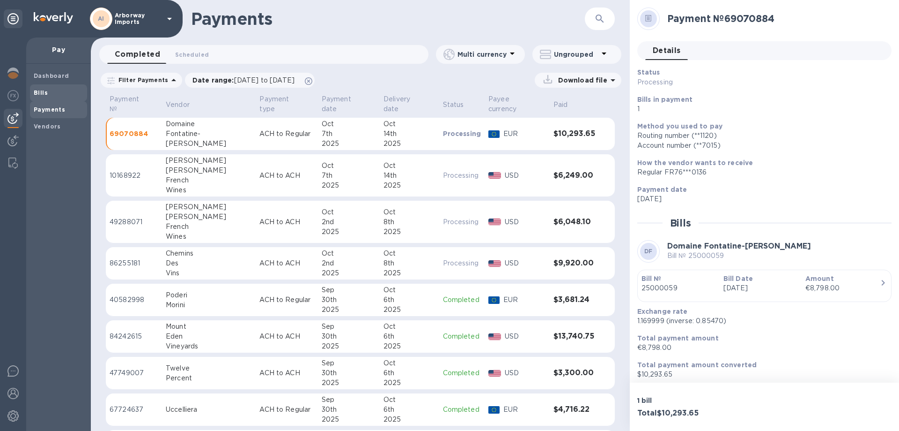
click at [61, 97] on span "Bills" at bounding box center [59, 92] width 50 height 9
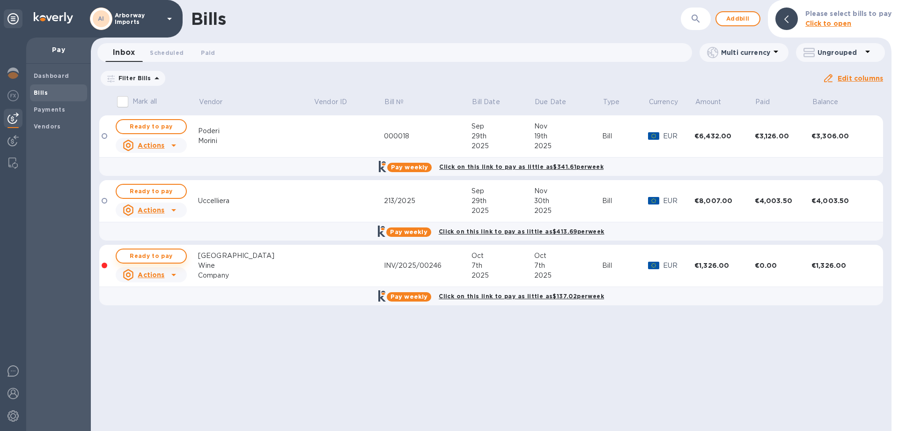
click at [156, 259] on span "Ready to pay" at bounding box center [151, 255] width 54 height 11
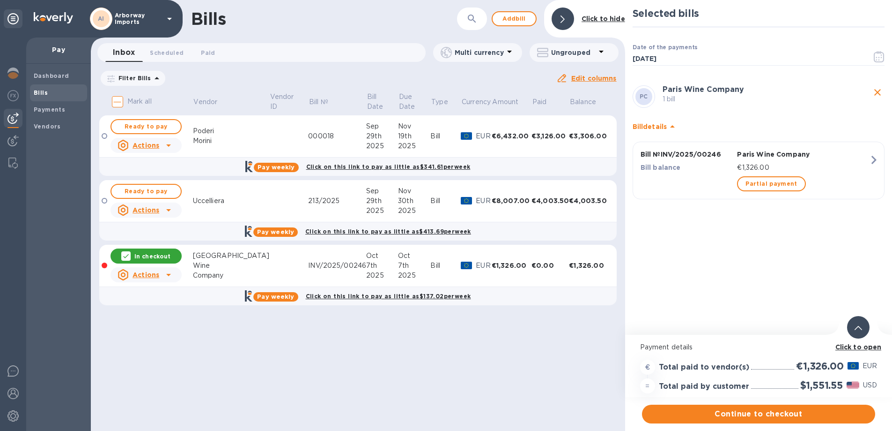
click at [867, 346] on b "Click to open" at bounding box center [859, 346] width 46 height 7
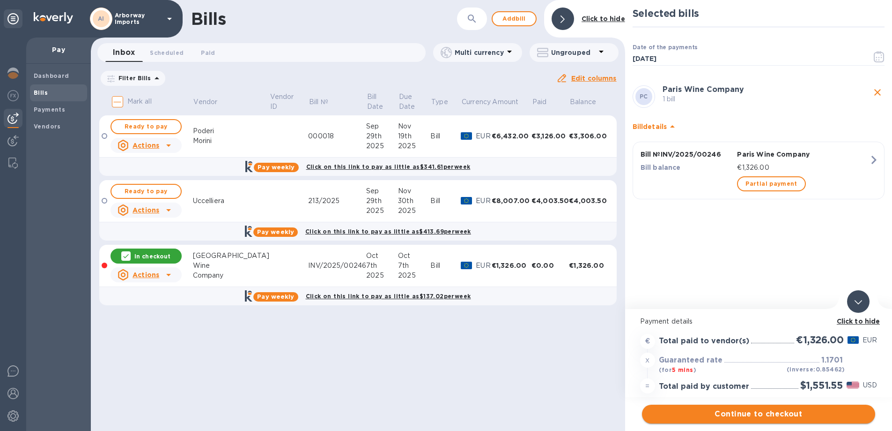
click at [814, 416] on span "Continue to checkout" at bounding box center [759, 413] width 218 height 11
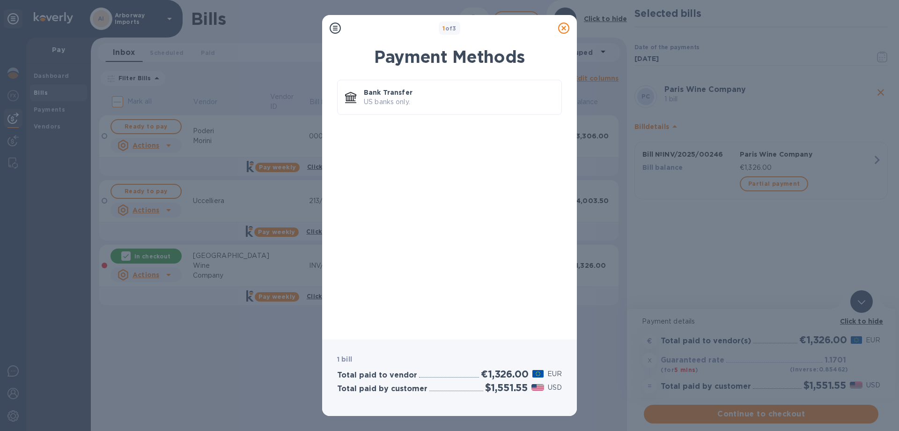
click at [416, 101] on p "US banks only." at bounding box center [459, 102] width 190 height 10
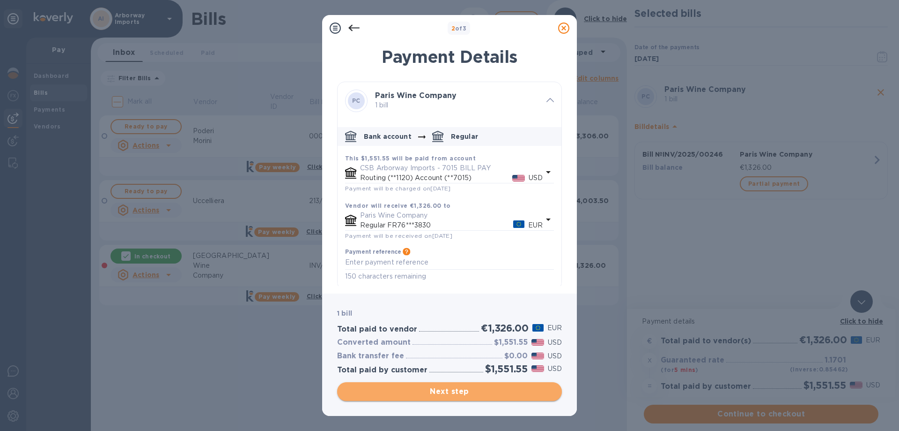
click at [440, 394] on span "Next step" at bounding box center [450, 391] width 210 height 11
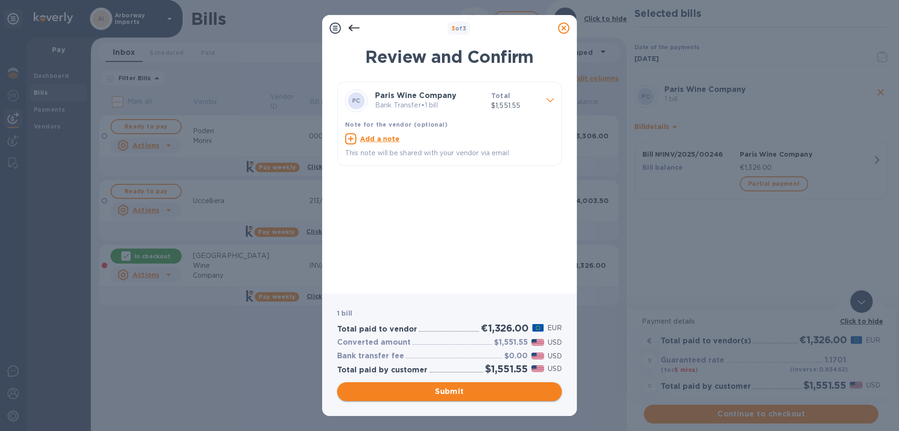
click at [440, 394] on span "Submit" at bounding box center [450, 391] width 210 height 11
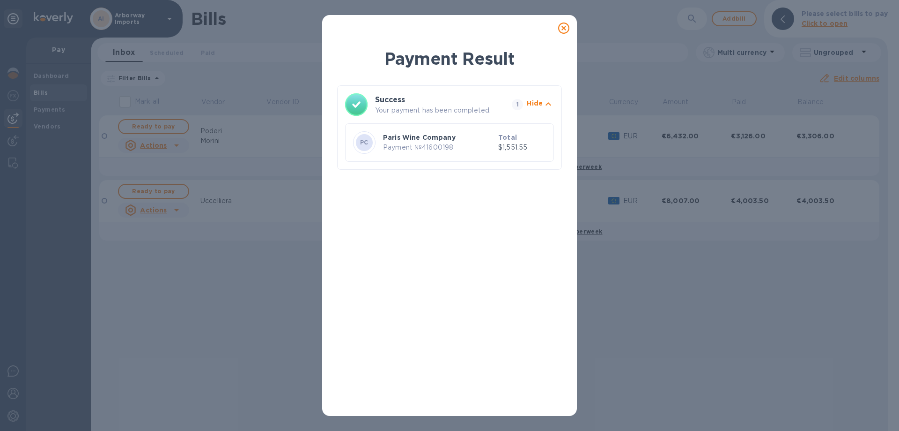
click at [562, 30] on icon at bounding box center [563, 27] width 11 height 11
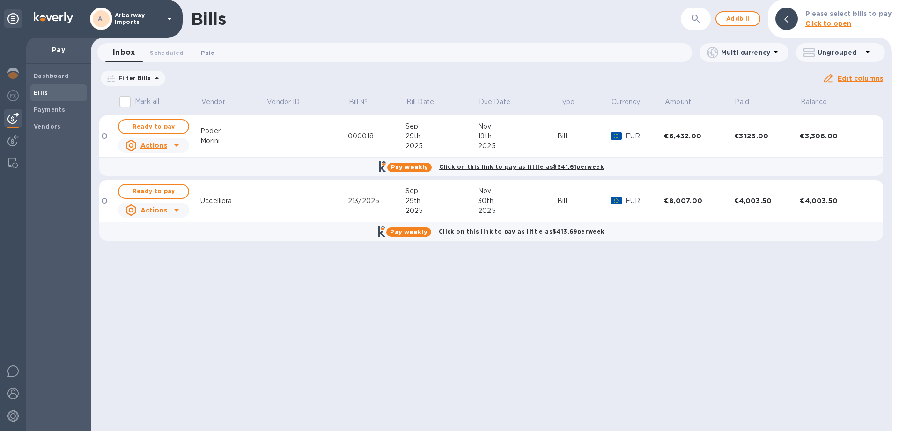
click at [205, 48] on span "Paid 0" at bounding box center [208, 53] width 14 height 10
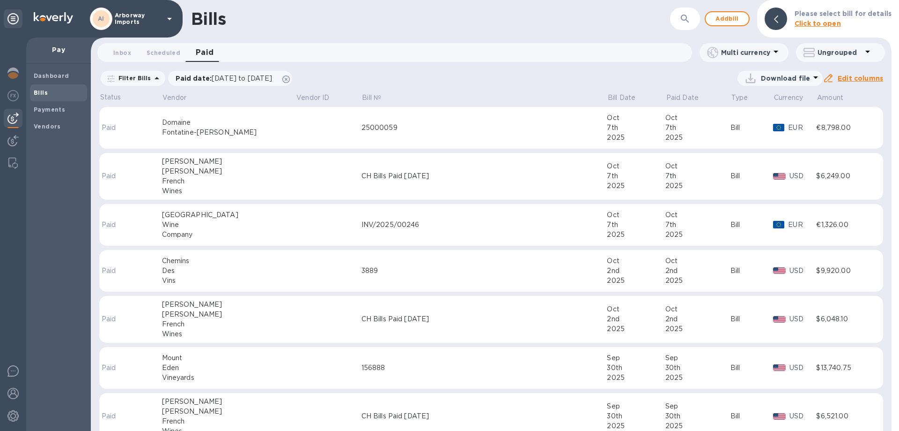
click at [486, 141] on td "25000059" at bounding box center [485, 128] width 246 height 42
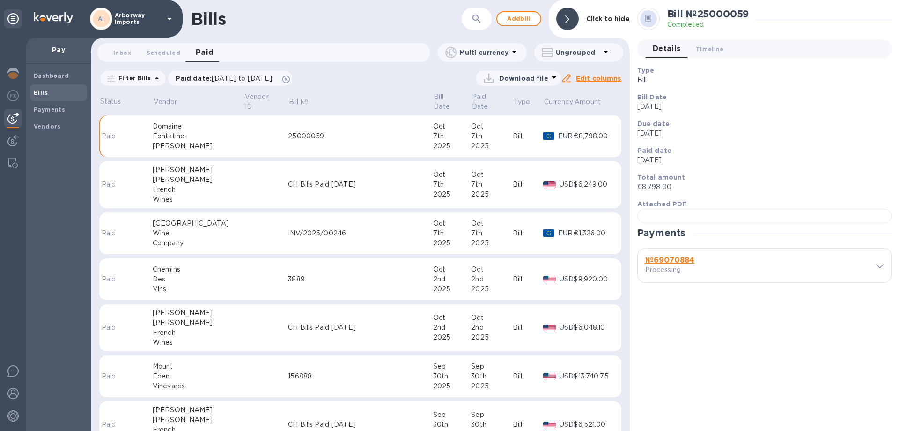
click at [288, 242] on td "INV/2025/00246" at bounding box center [360, 233] width 145 height 42
click at [660, 264] on b "№ 41600198" at bounding box center [669, 259] width 46 height 9
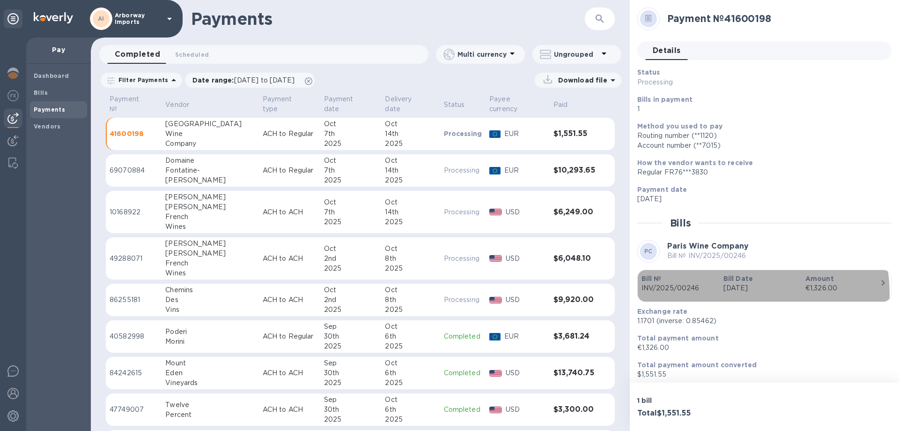
click at [735, 293] on div "button" at bounding box center [765, 295] width 246 height 5
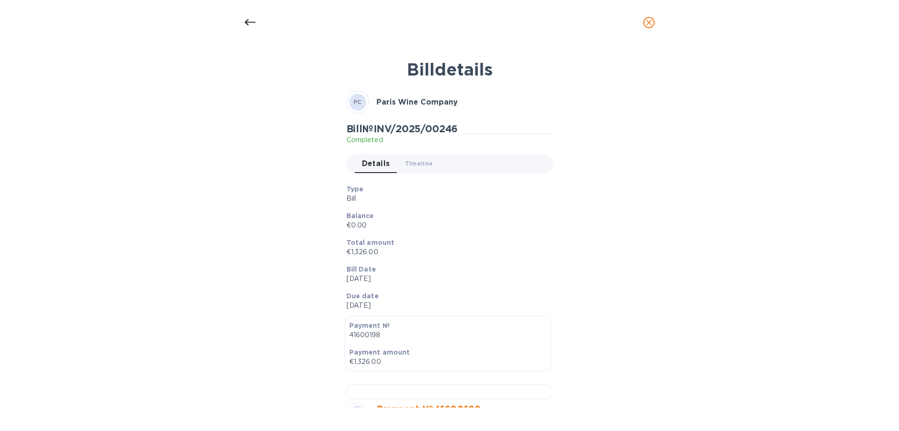
click at [537, 290] on div "Due date [DATE]" at bounding box center [446, 300] width 207 height 27
click at [462, 205] on div "Type Bill" at bounding box center [446, 193] width 207 height 27
